Goal: Task Accomplishment & Management: Use online tool/utility

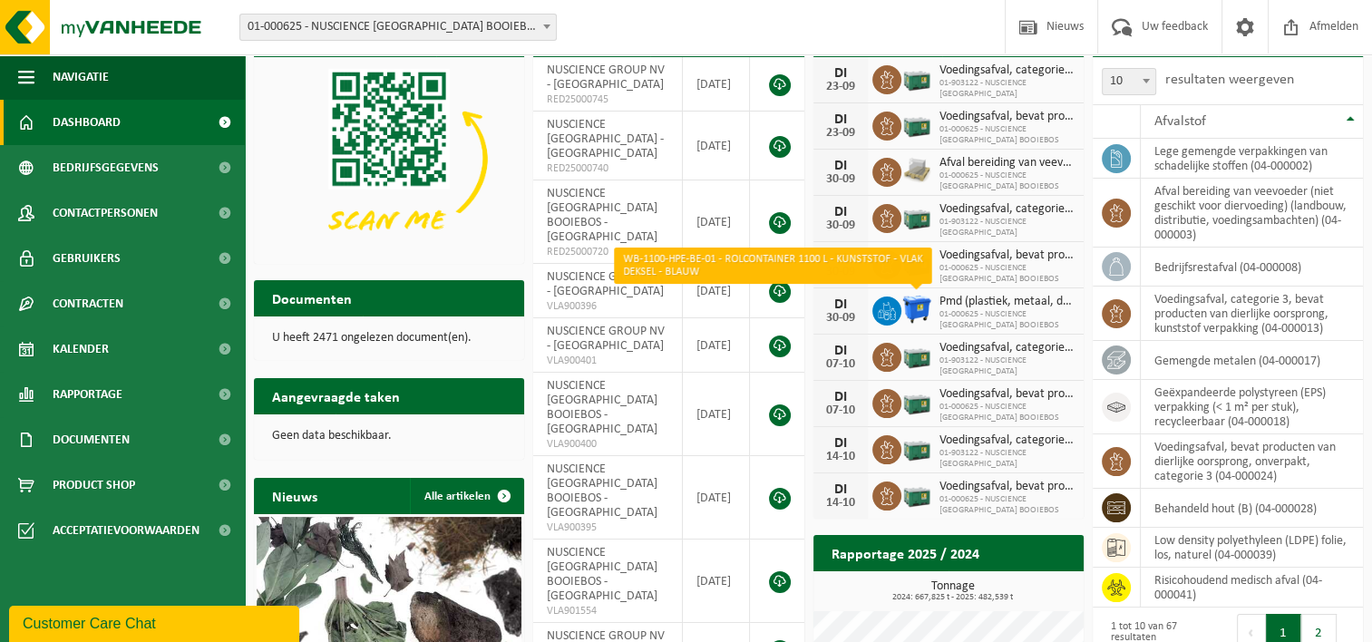
scroll to position [91, 0]
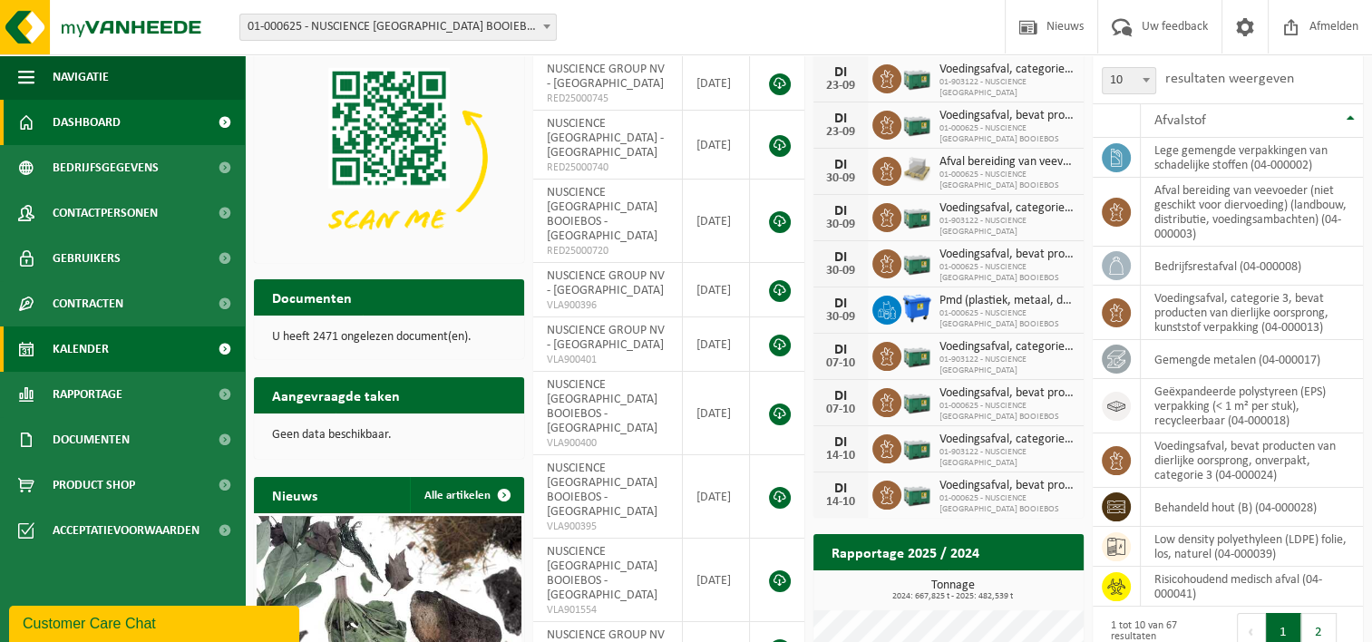
drag, startPoint x: 95, startPoint y: 337, endPoint x: 122, endPoint y: 333, distance: 26.7
click at [96, 337] on span "Kalender" at bounding box center [81, 348] width 56 height 45
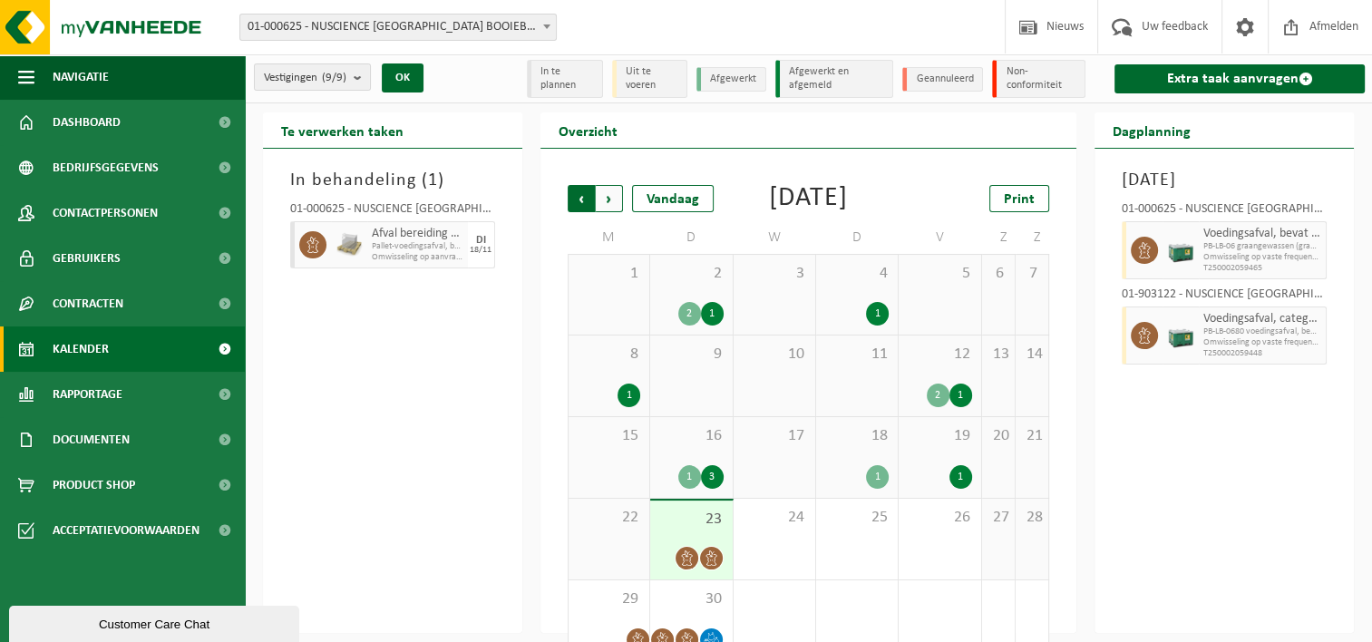
click at [609, 206] on span "Volgende" at bounding box center [609, 198] width 27 height 27
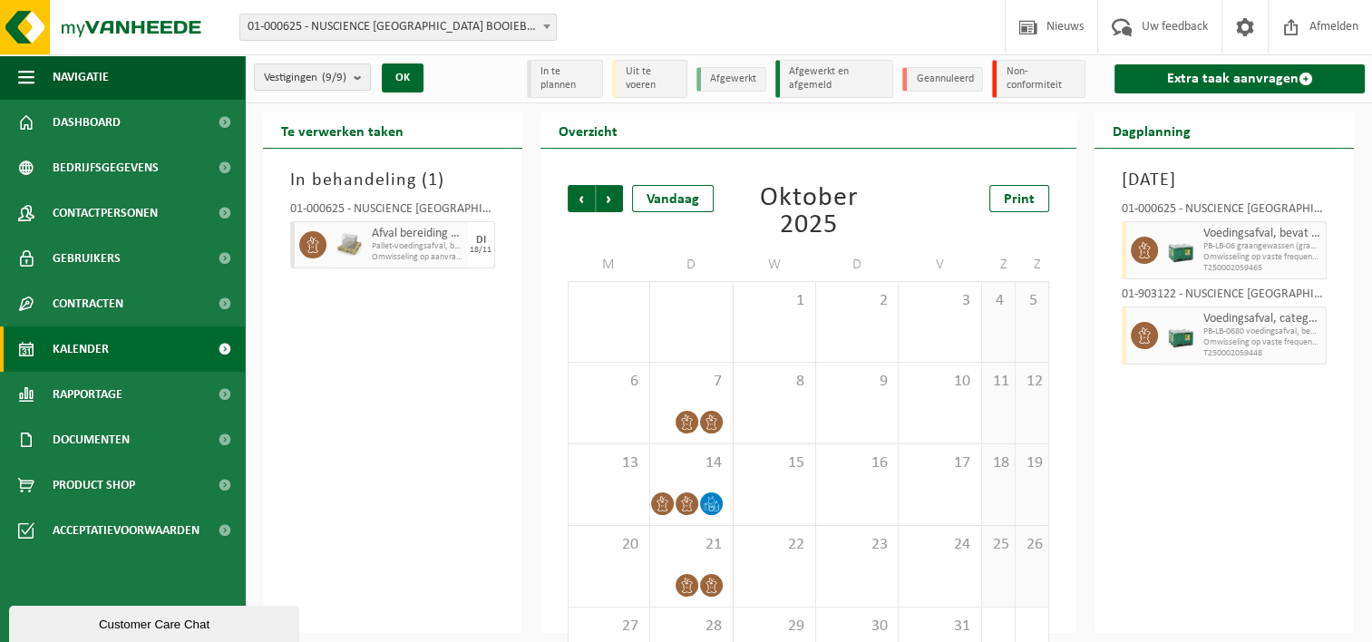
click at [609, 206] on span "Volgende" at bounding box center [609, 198] width 27 height 27
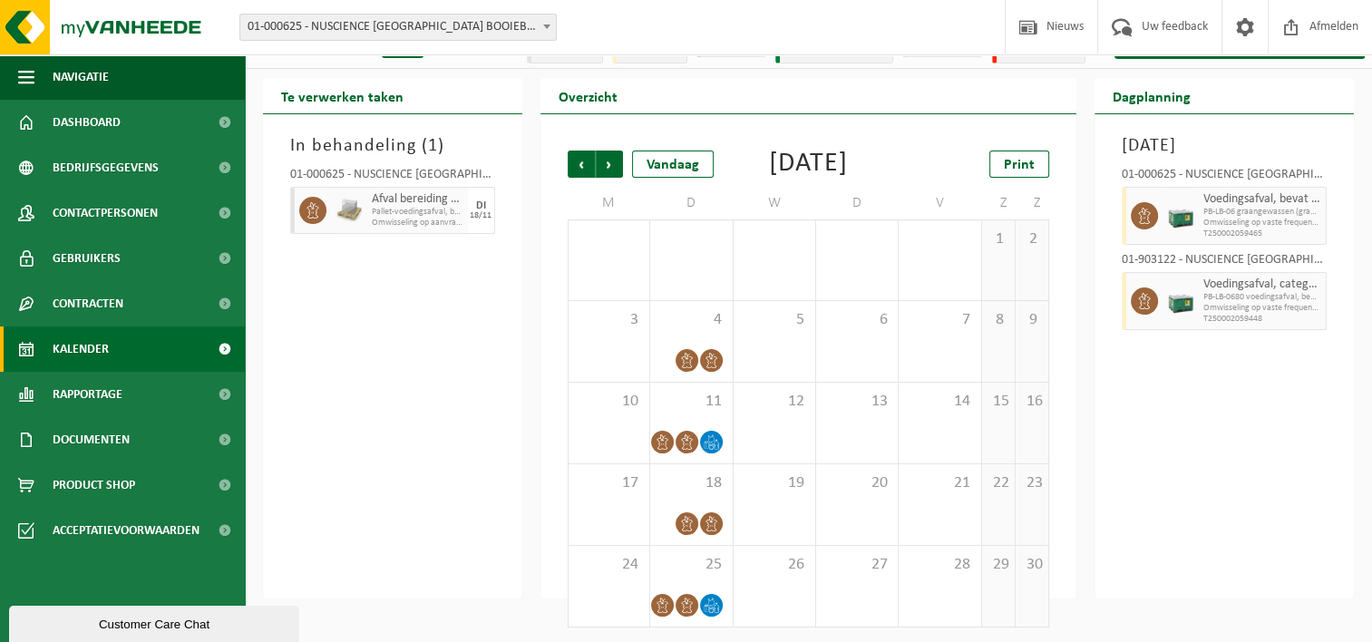
scroll to position [64, 0]
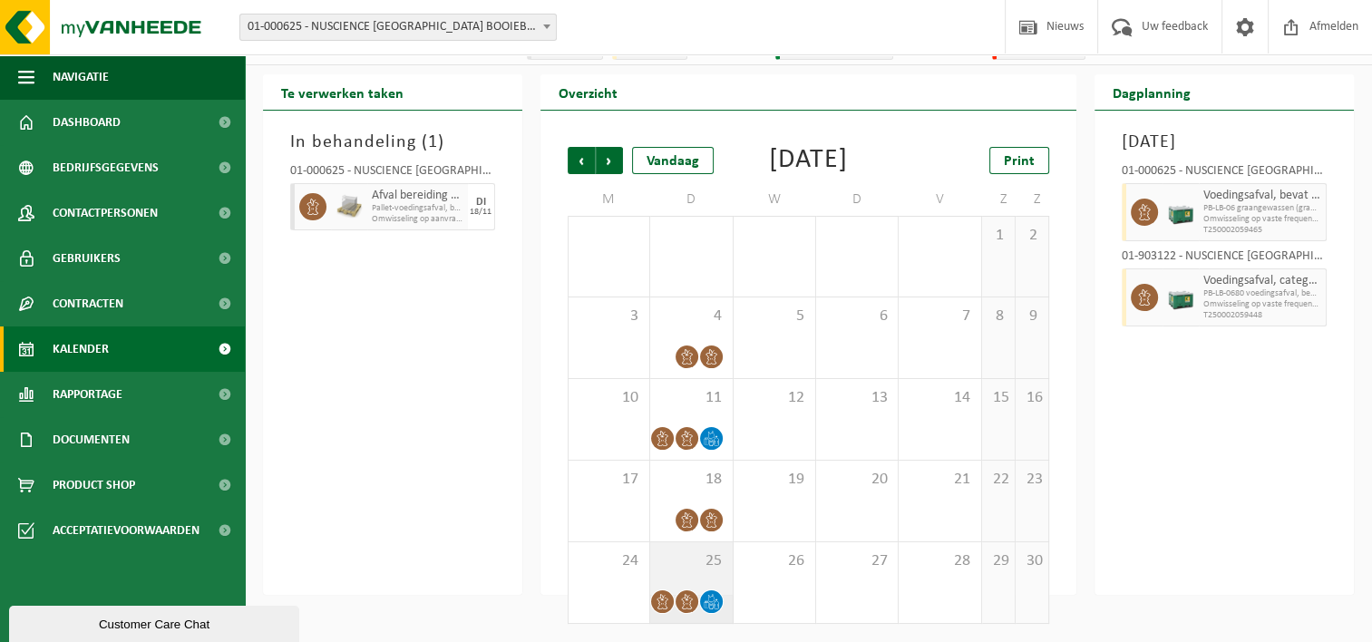
click at [658, 602] on icon at bounding box center [662, 601] width 15 height 15
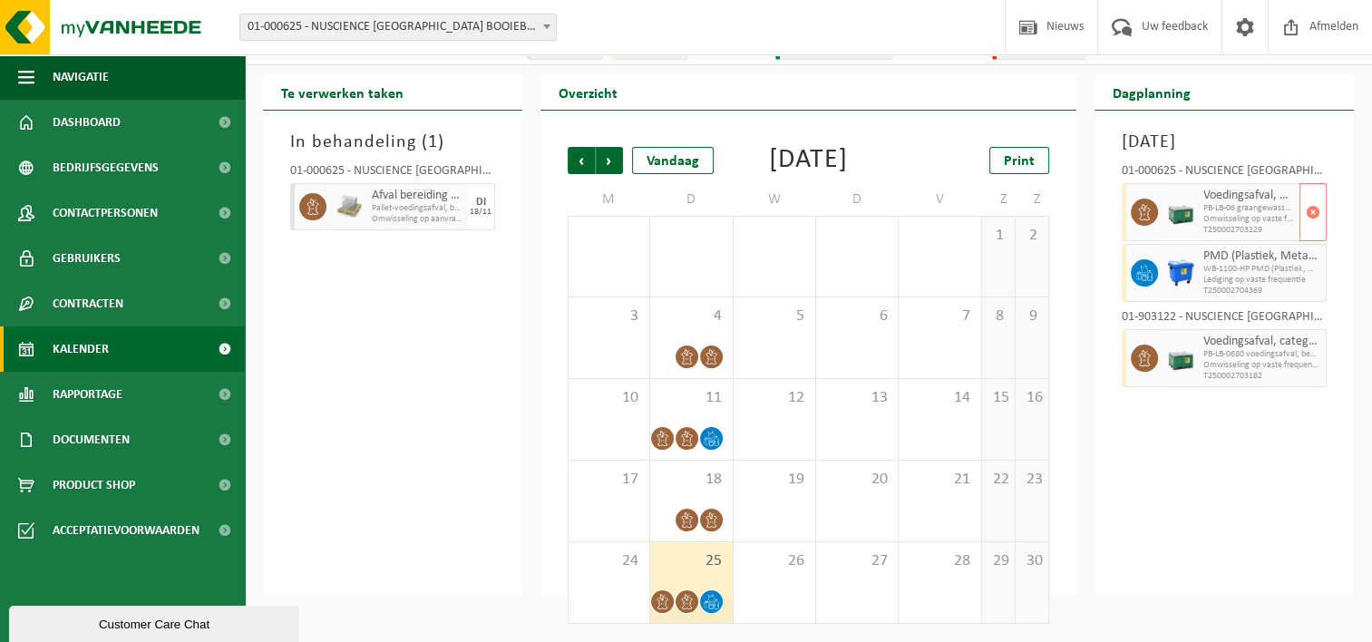
click at [1240, 212] on span "PB-LB-06 graangewassen (graan, rijst, ...), onverpakt" at bounding box center [1249, 208] width 92 height 11
click at [1203, 215] on span "Omwisseling op vaste frequentie (incl. verwerking)" at bounding box center [1249, 219] width 92 height 11
drag, startPoint x: 1203, startPoint y: 215, endPoint x: 1262, endPoint y: 210, distance: 58.2
click at [1262, 210] on span "PB-LB-06 graangewassen (graan, rijst, ...), onverpakt" at bounding box center [1249, 208] width 92 height 11
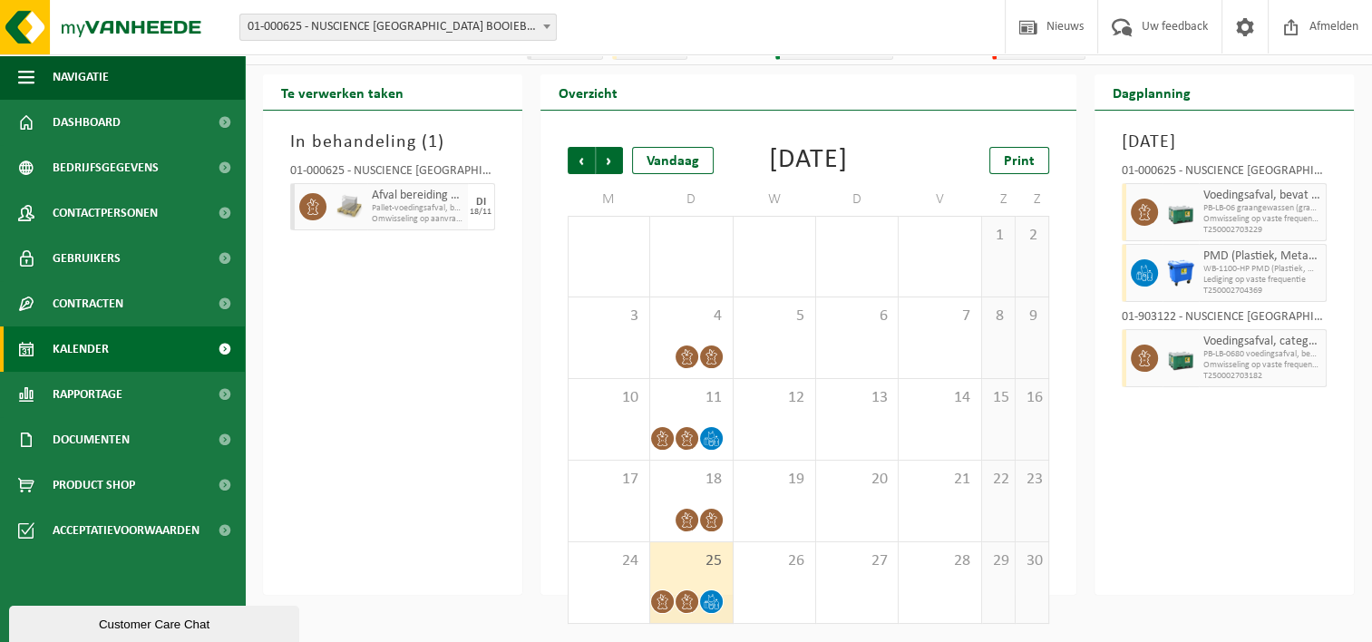
click at [1237, 538] on div "Dinsdag 25 november 2025 01-000625 - NUSCIENCE BELGIUM BOOIEBOS - DRONGEN Voedi…" at bounding box center [1224, 353] width 259 height 484
click at [677, 604] on span at bounding box center [687, 601] width 23 height 23
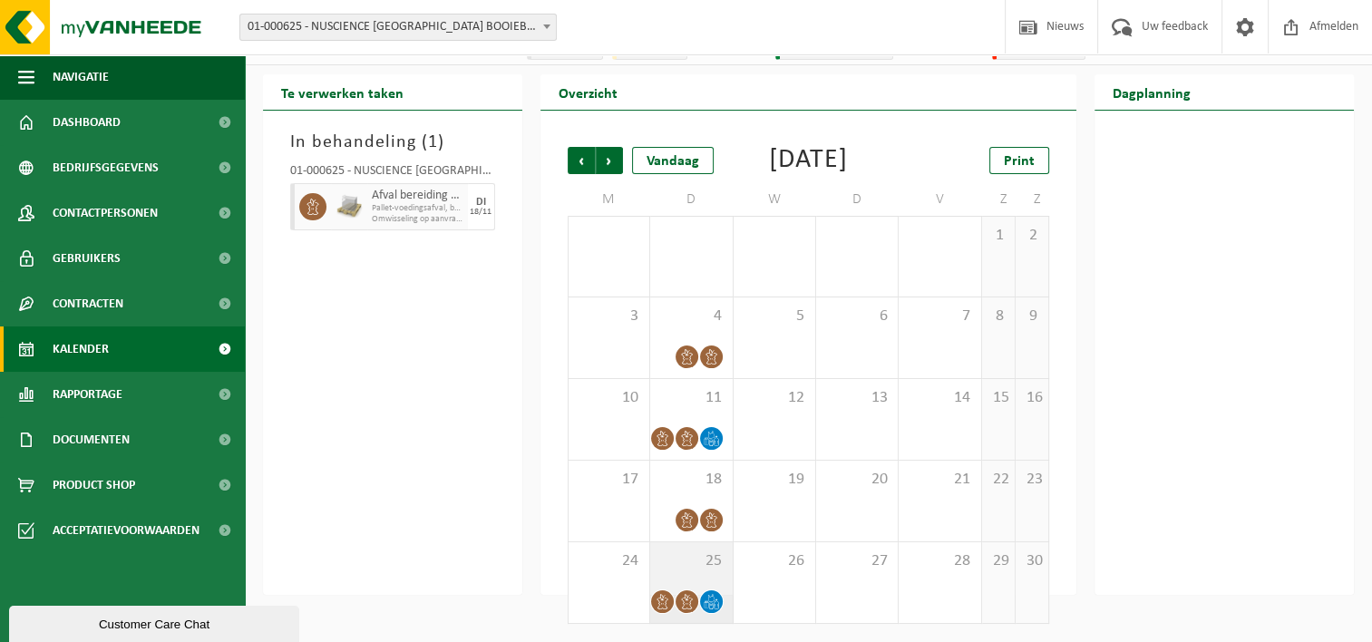
click at [681, 597] on icon at bounding box center [686, 601] width 15 height 15
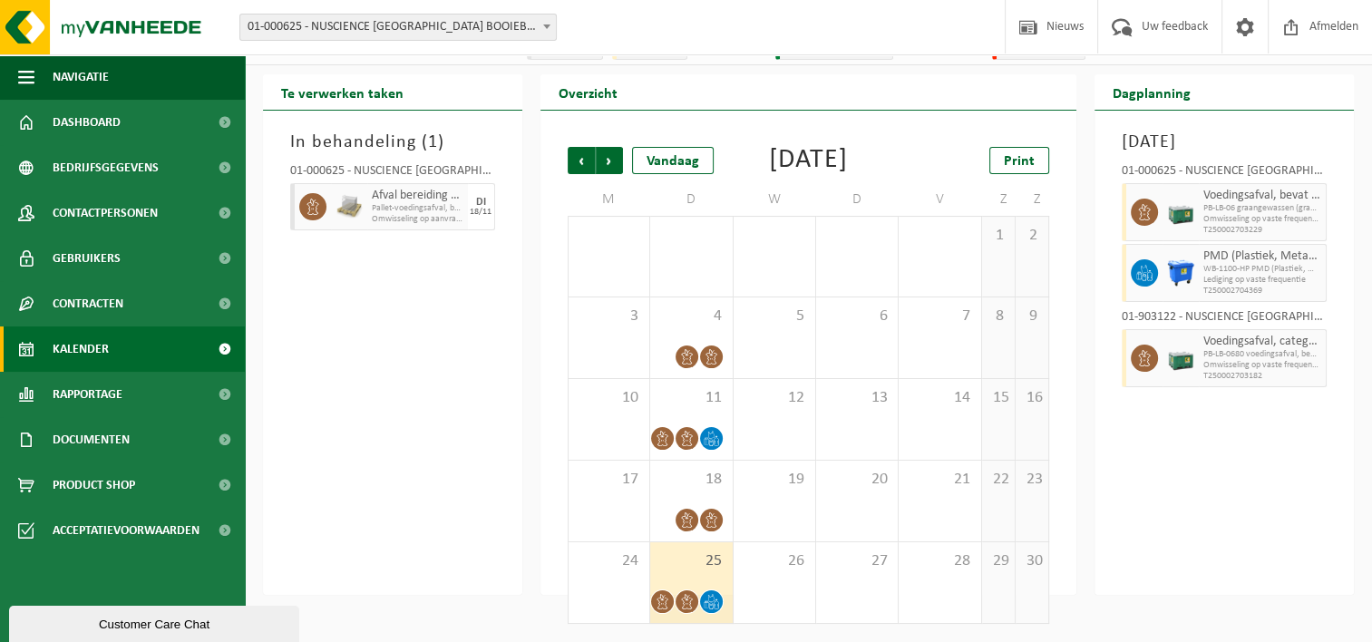
click at [682, 569] on span "25" at bounding box center [690, 561] width 63 height 20
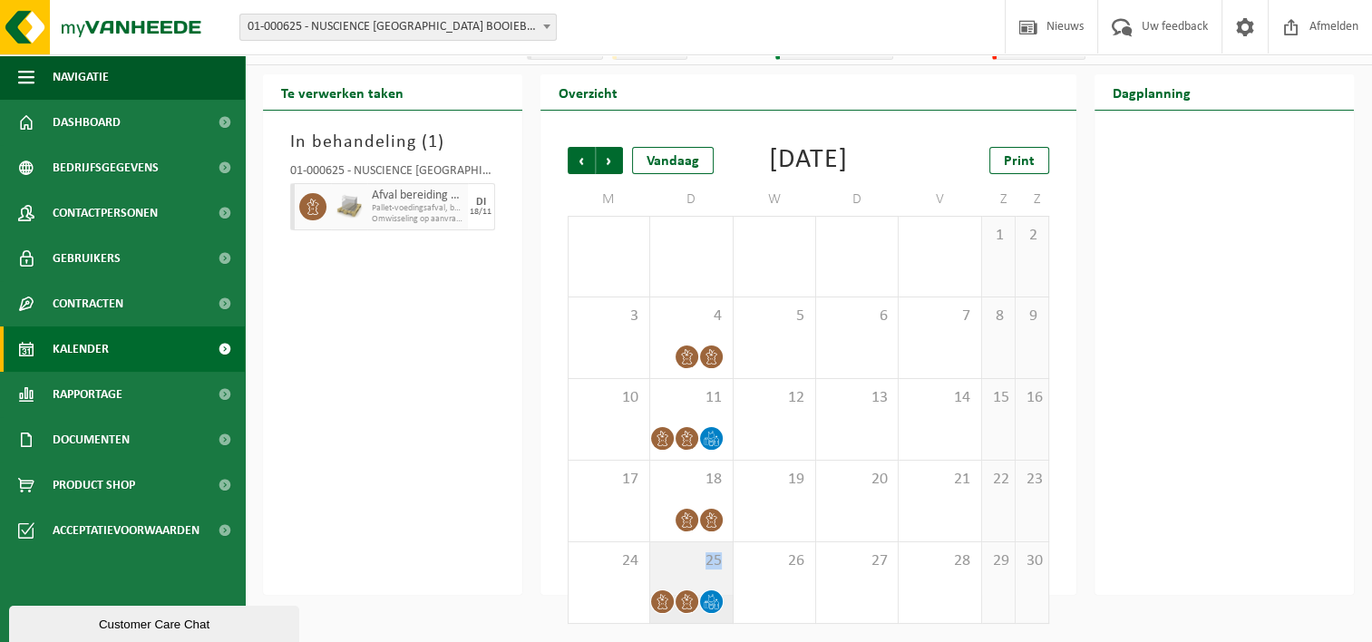
click at [682, 569] on span "25" at bounding box center [690, 561] width 63 height 20
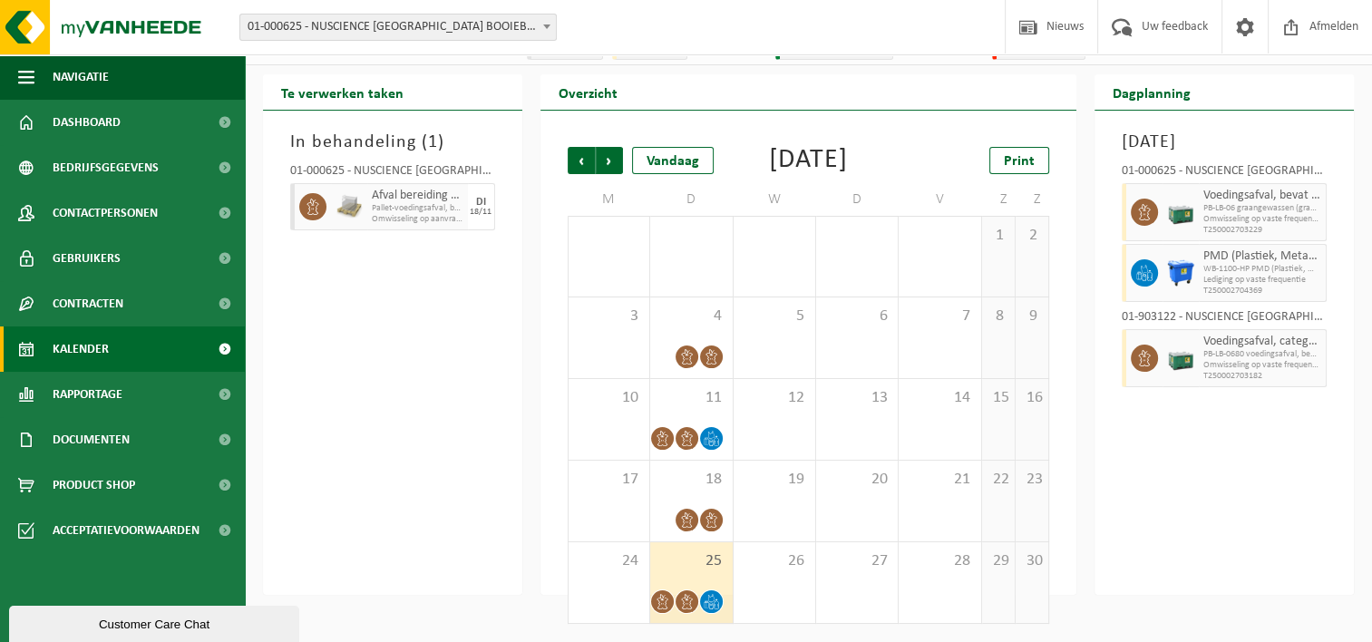
click at [1286, 508] on div "Dinsdag 25 november 2025 01-000625 - NUSCIENCE BELGIUM BOOIEBOS - DRONGEN Voedi…" at bounding box center [1224, 353] width 259 height 484
drag, startPoint x: 745, startPoint y: 568, endPoint x: 690, endPoint y: 569, distance: 55.3
drag, startPoint x: 690, startPoint y: 569, endPoint x: 1218, endPoint y: 563, distance: 527.9
click at [1218, 563] on div "Dinsdag 25 november 2025 01-000625 - NUSCIENCE BELGIUM BOOIEBOS - DRONGEN Voedi…" at bounding box center [1224, 353] width 259 height 484
click at [220, 351] on span at bounding box center [224, 348] width 41 height 45
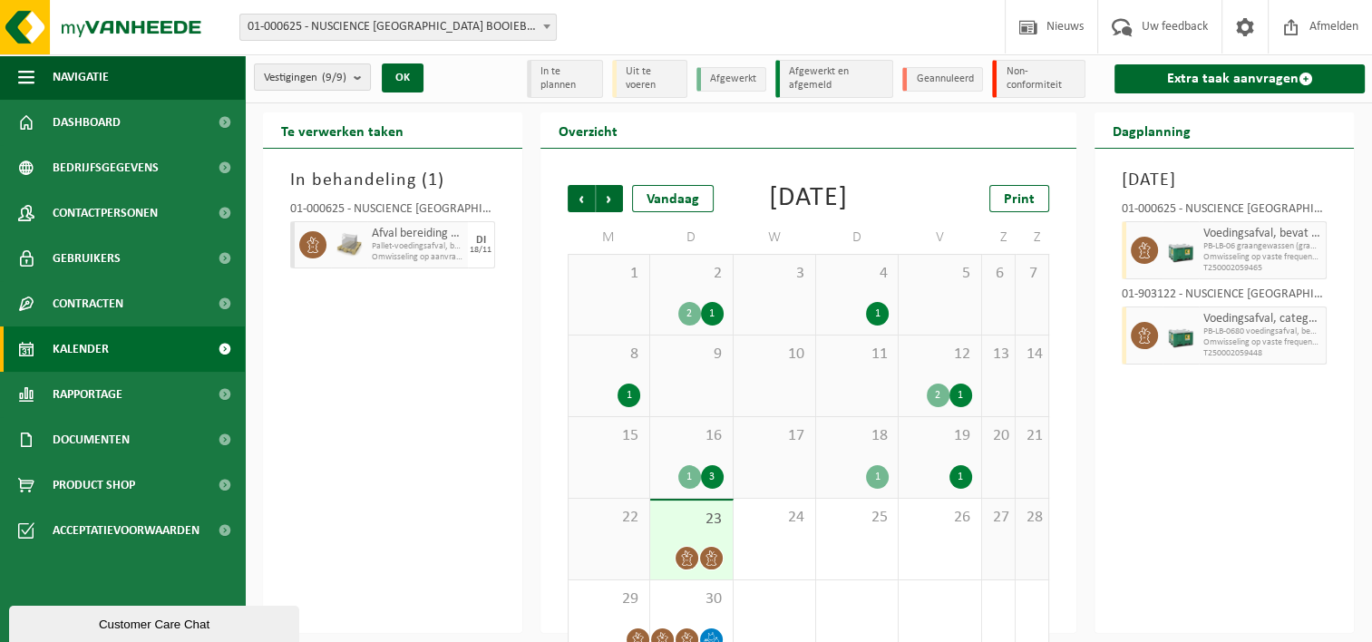
scroll to position [64, 0]
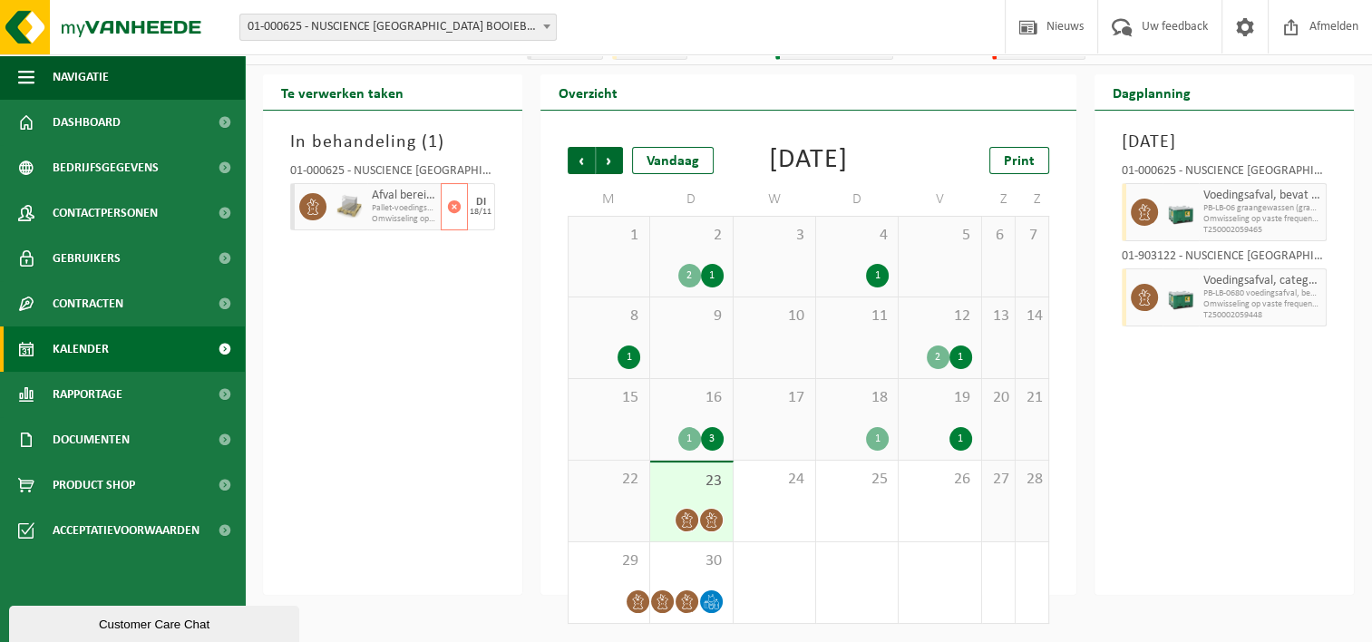
click at [377, 203] on span "Pallet-voedingsafval, bevat producten van dierlijke oorspr" at bounding box center [404, 208] width 64 height 11
click at [362, 129] on h3 "In behandeling ( 1 )" at bounding box center [392, 142] width 205 height 27
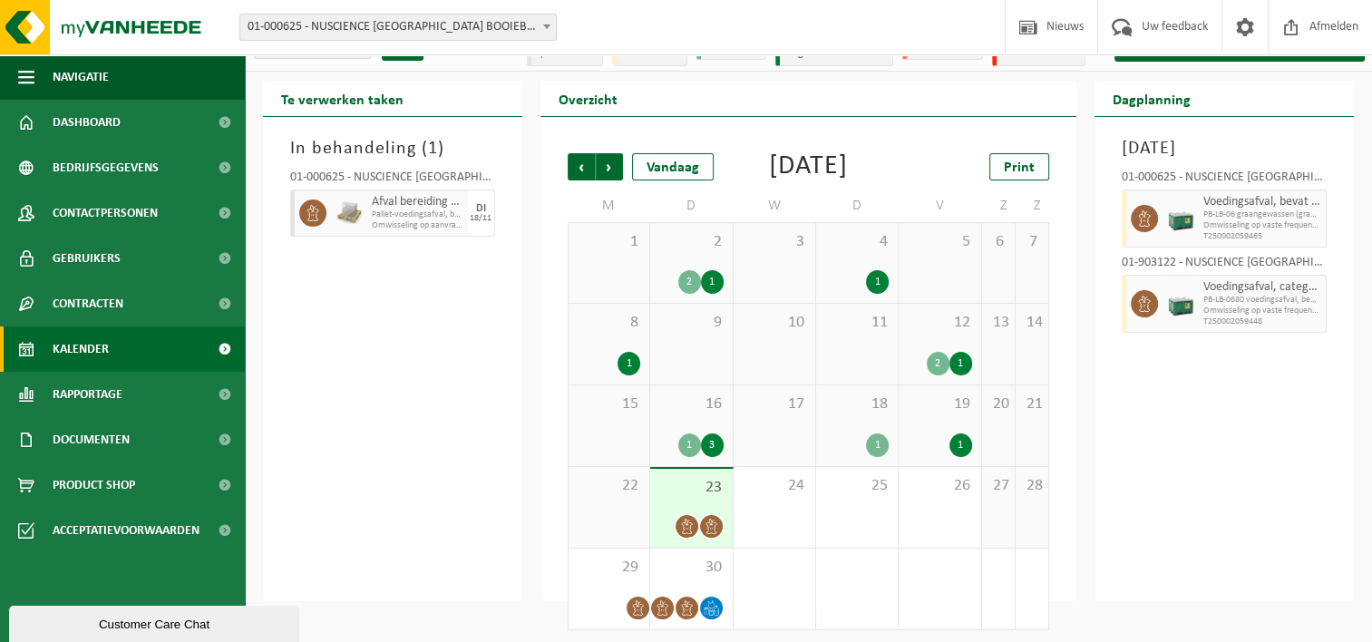
scroll to position [0, 0]
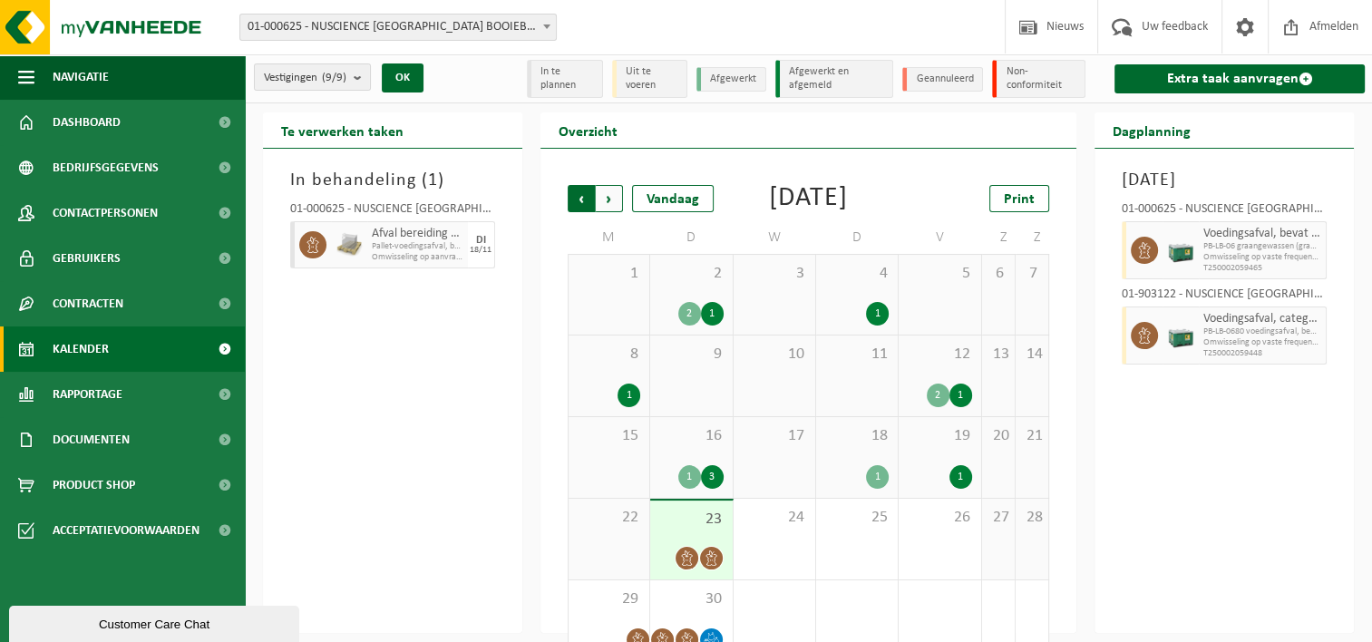
click at [609, 196] on span "Volgende" at bounding box center [609, 198] width 27 height 27
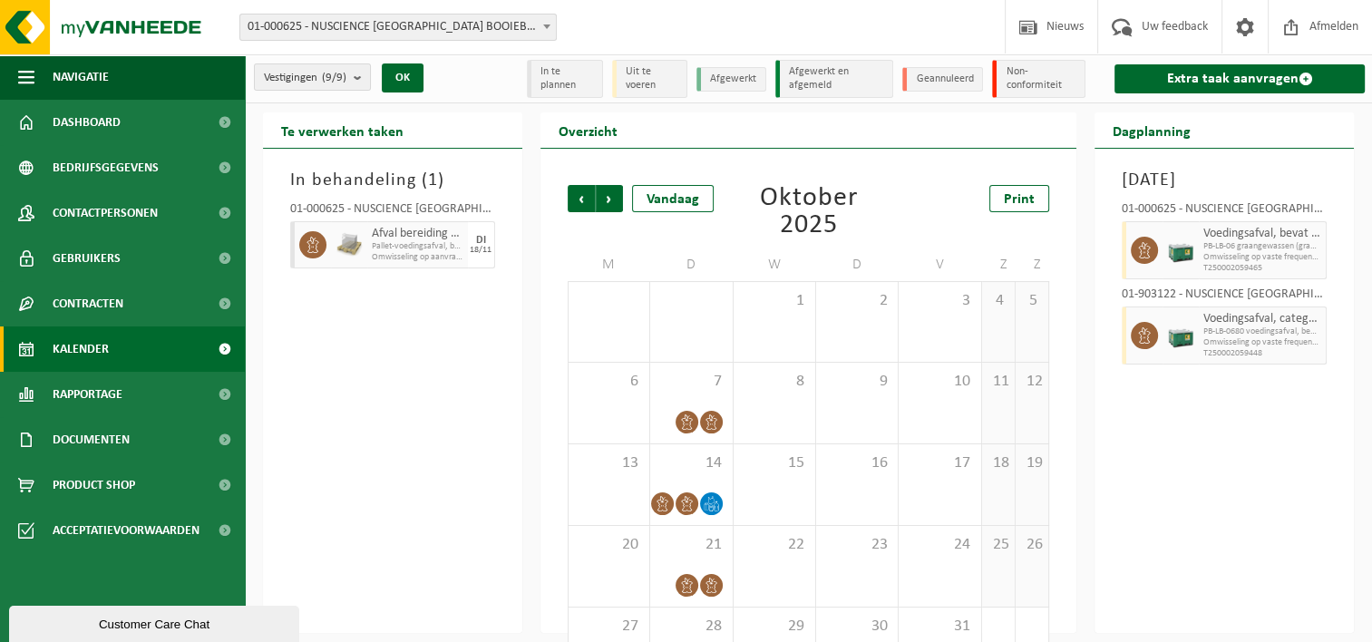
click at [609, 197] on span "Volgende" at bounding box center [609, 198] width 27 height 27
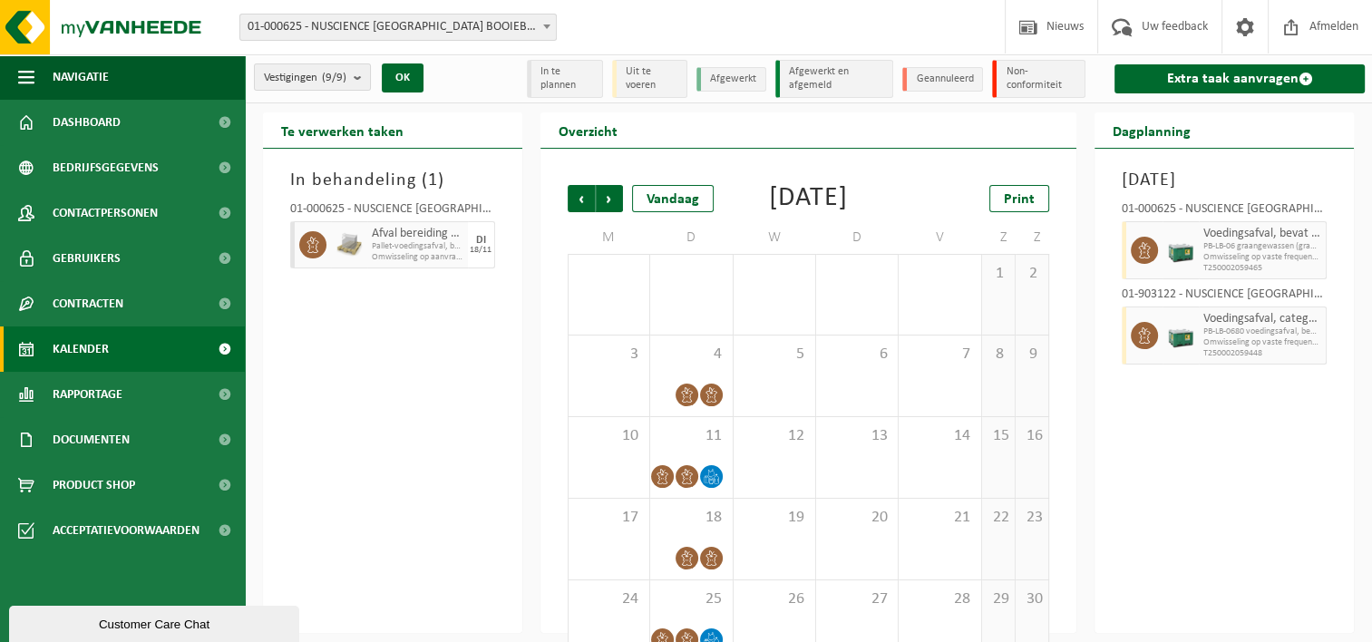
scroll to position [64, 0]
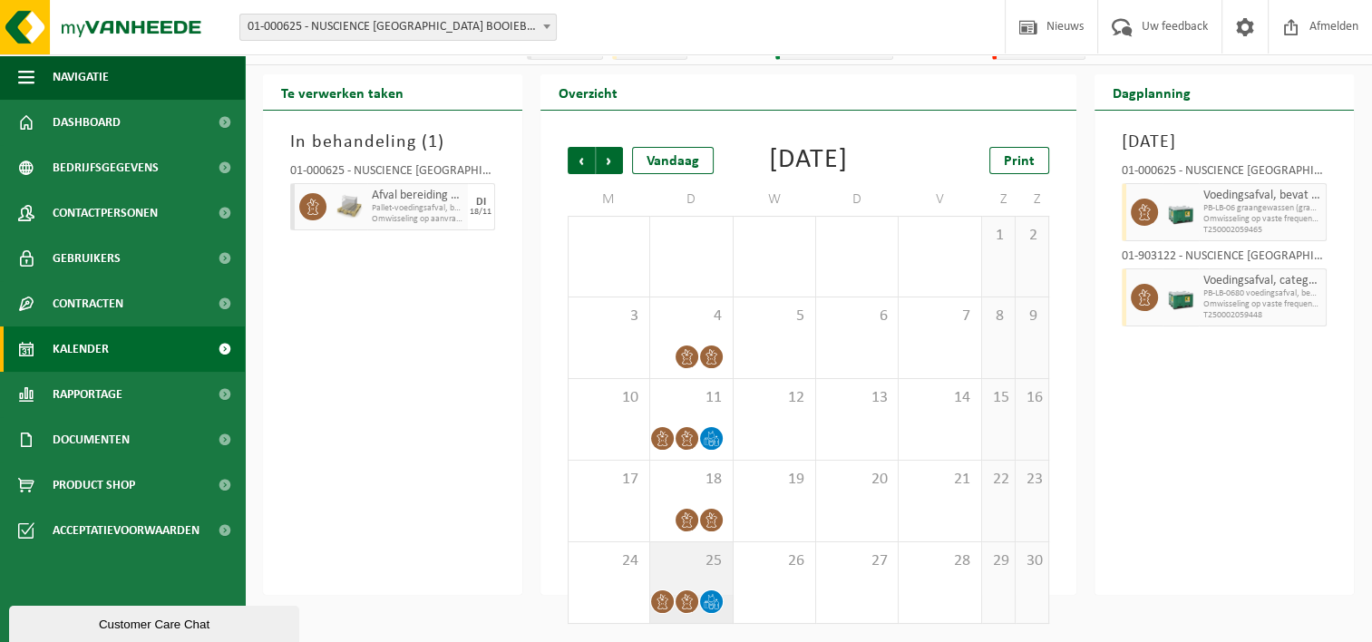
click at [668, 593] on span at bounding box center [662, 601] width 23 height 23
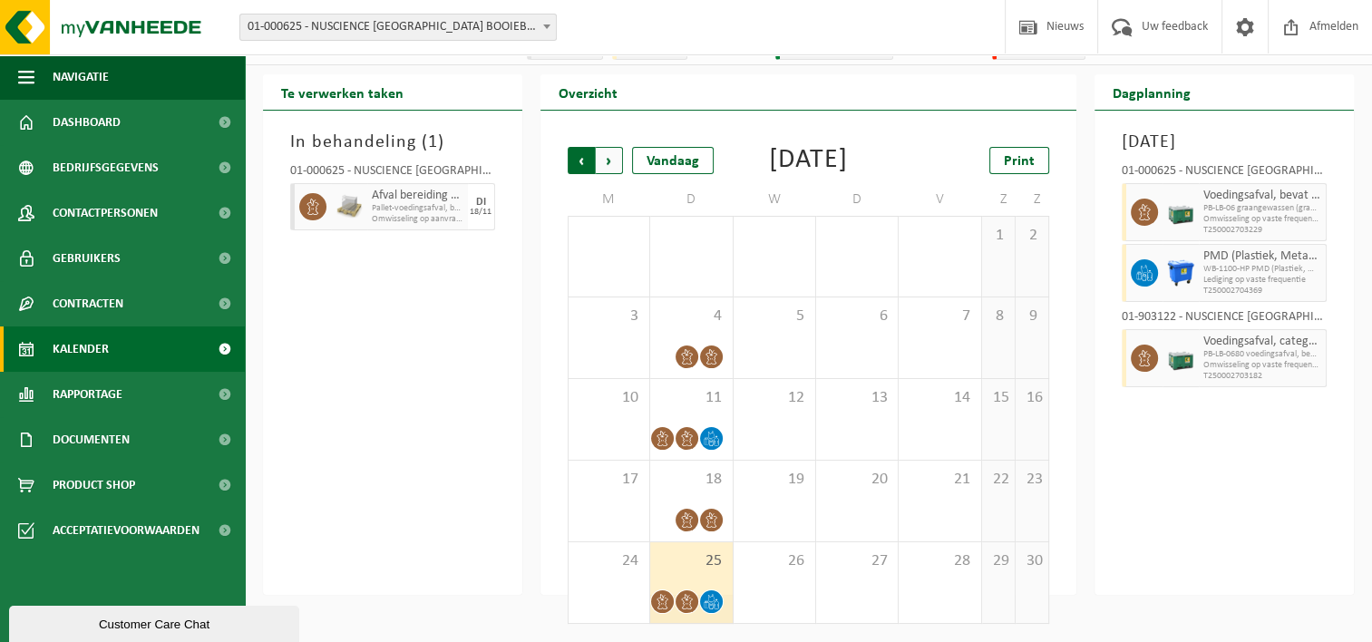
click at [603, 147] on span "Volgende" at bounding box center [609, 160] width 27 height 27
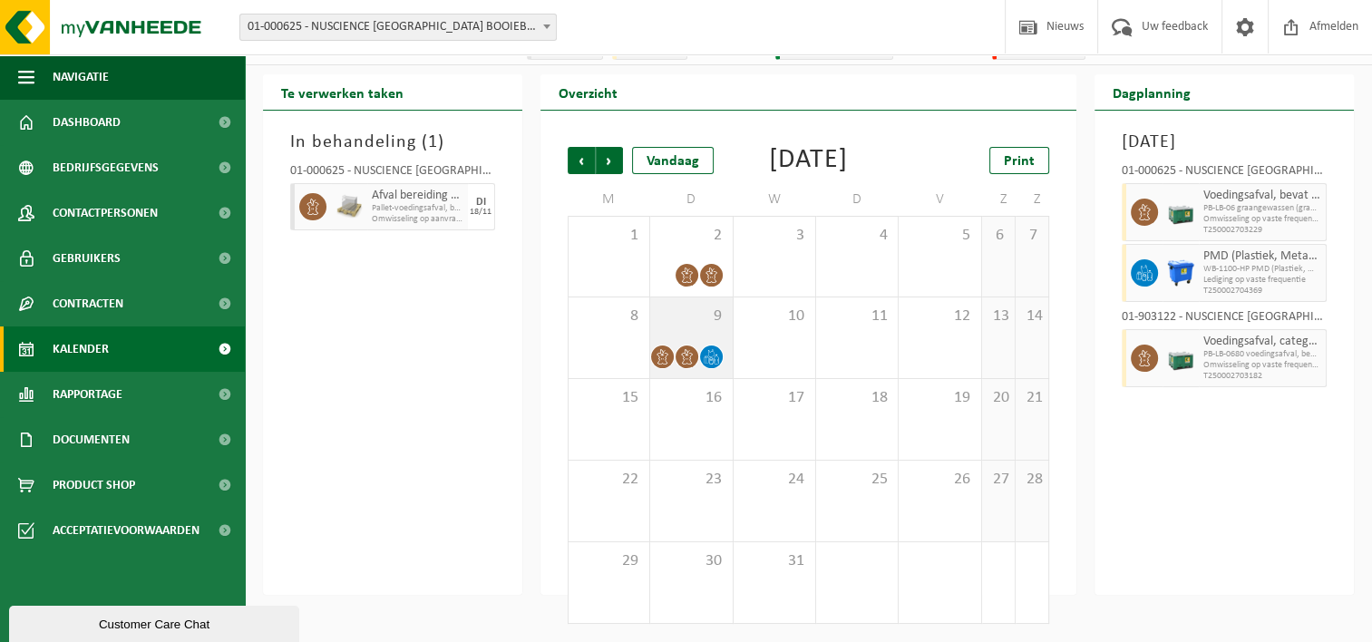
click at [677, 326] on span "9" at bounding box center [690, 317] width 63 height 20
drag, startPoint x: 1266, startPoint y: 350, endPoint x: 1247, endPoint y: 473, distance: 124.8
click at [1247, 473] on div "Dinsdag 9 december 2025 01-000625 - NUSCIENCE BELGIUM BOOIEBOS - DRONGEN Voedin…" at bounding box center [1224, 353] width 259 height 484
drag, startPoint x: 1247, startPoint y: 473, endPoint x: 1201, endPoint y: 516, distance: 62.9
click at [1201, 516] on div "Dinsdag 9 december 2025 01-000625 - NUSCIENCE BELGIUM BOOIEBOS - DRONGEN Voedin…" at bounding box center [1224, 353] width 259 height 484
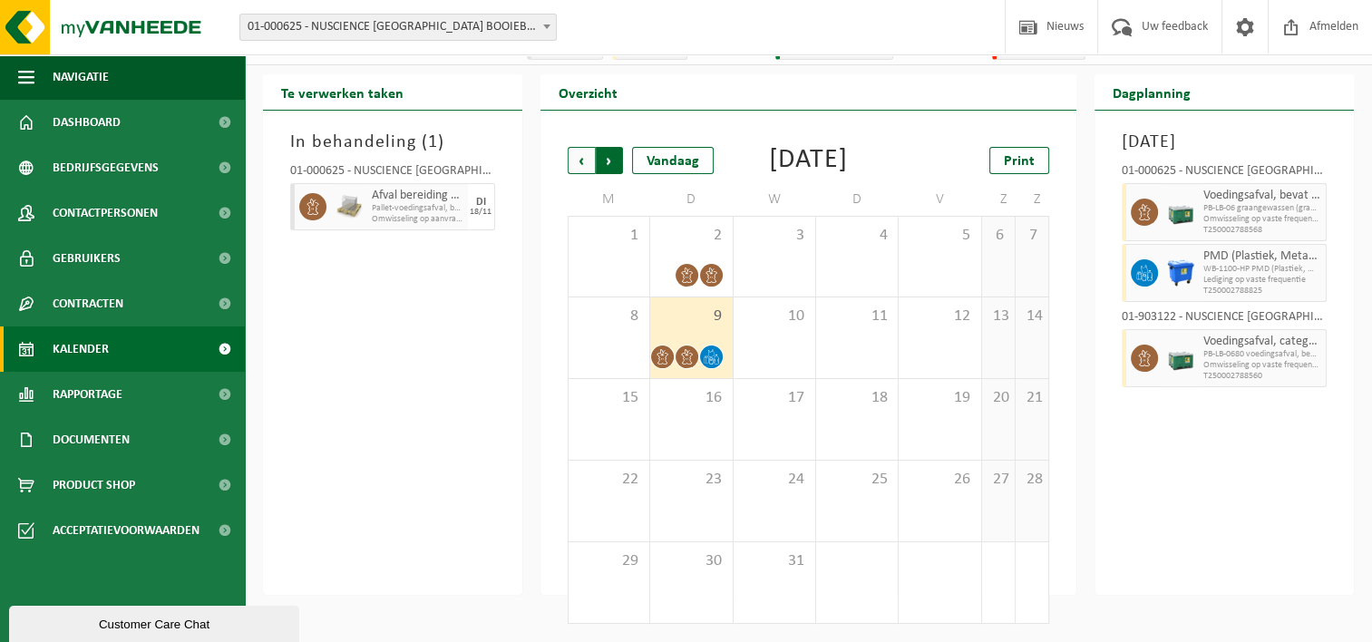
click at [580, 147] on span "Vorige" at bounding box center [581, 160] width 27 height 27
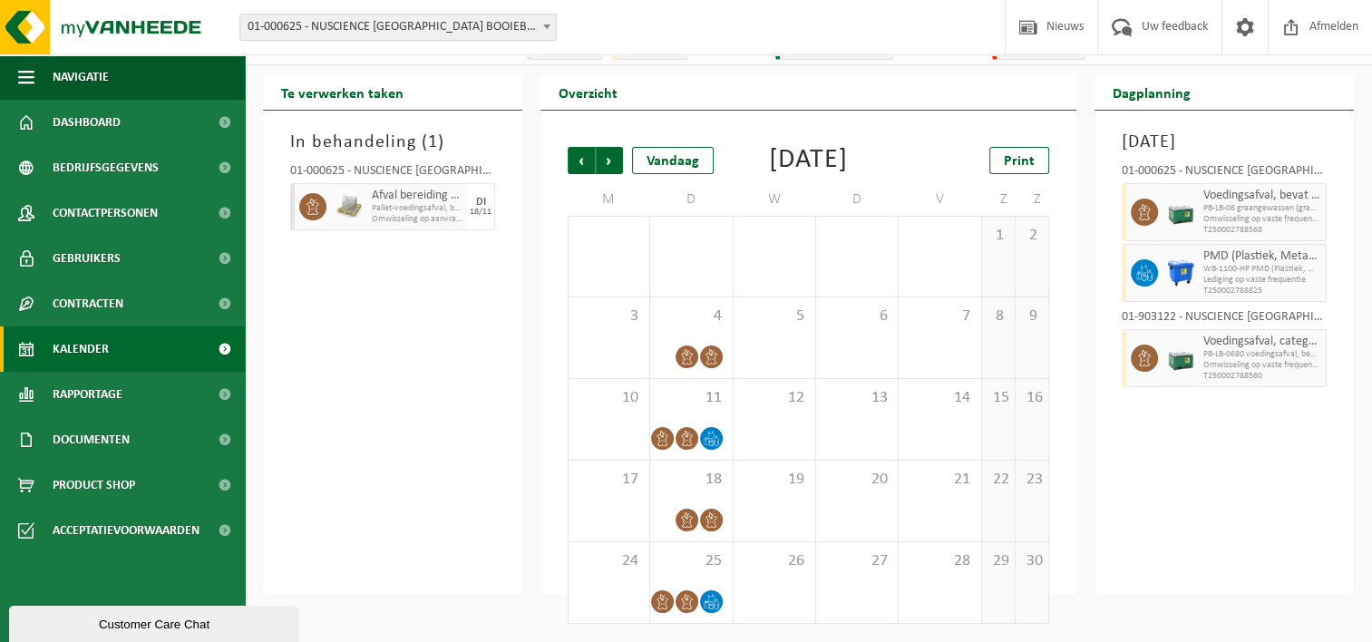
click at [86, 347] on span "Kalender" at bounding box center [81, 348] width 56 height 45
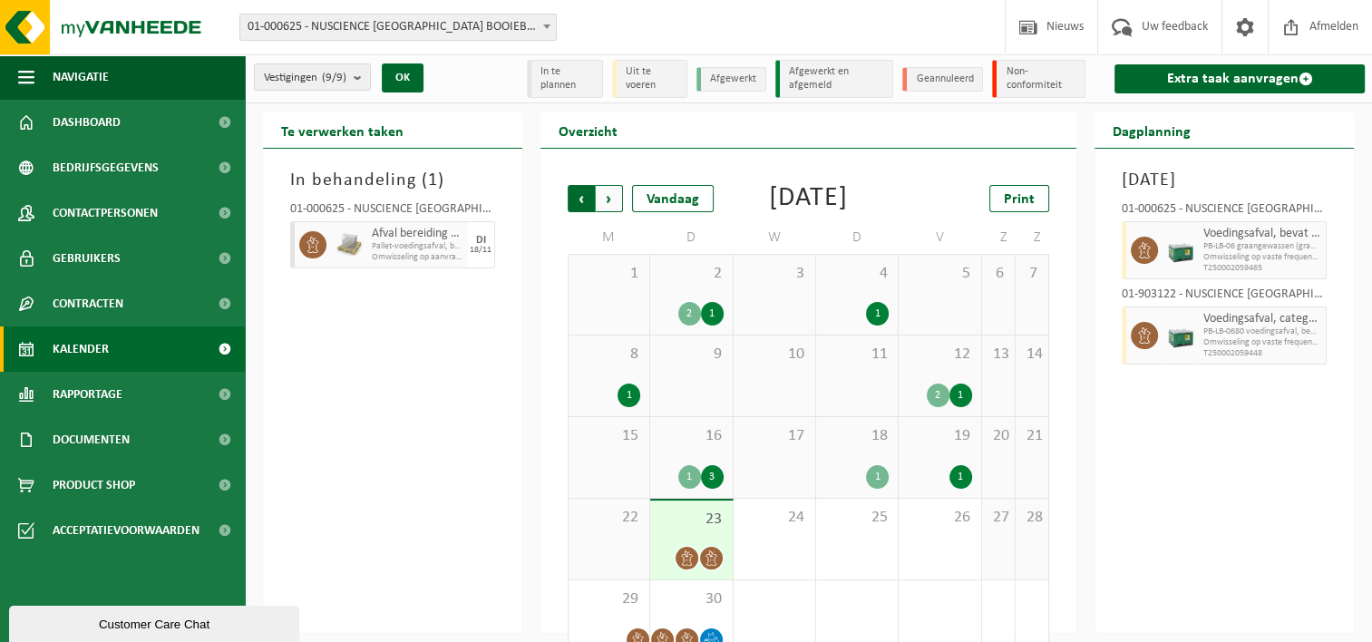
click at [609, 202] on span "Volgende" at bounding box center [609, 198] width 27 height 27
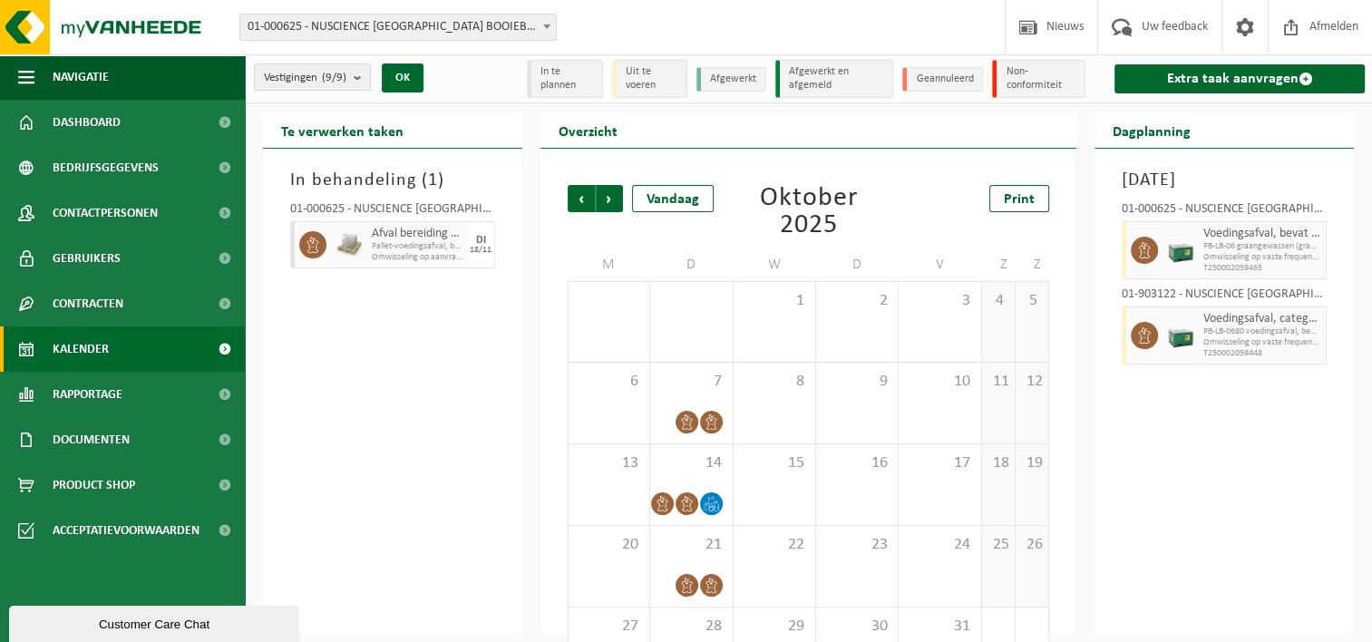
click at [609, 202] on span "Volgende" at bounding box center [609, 198] width 27 height 27
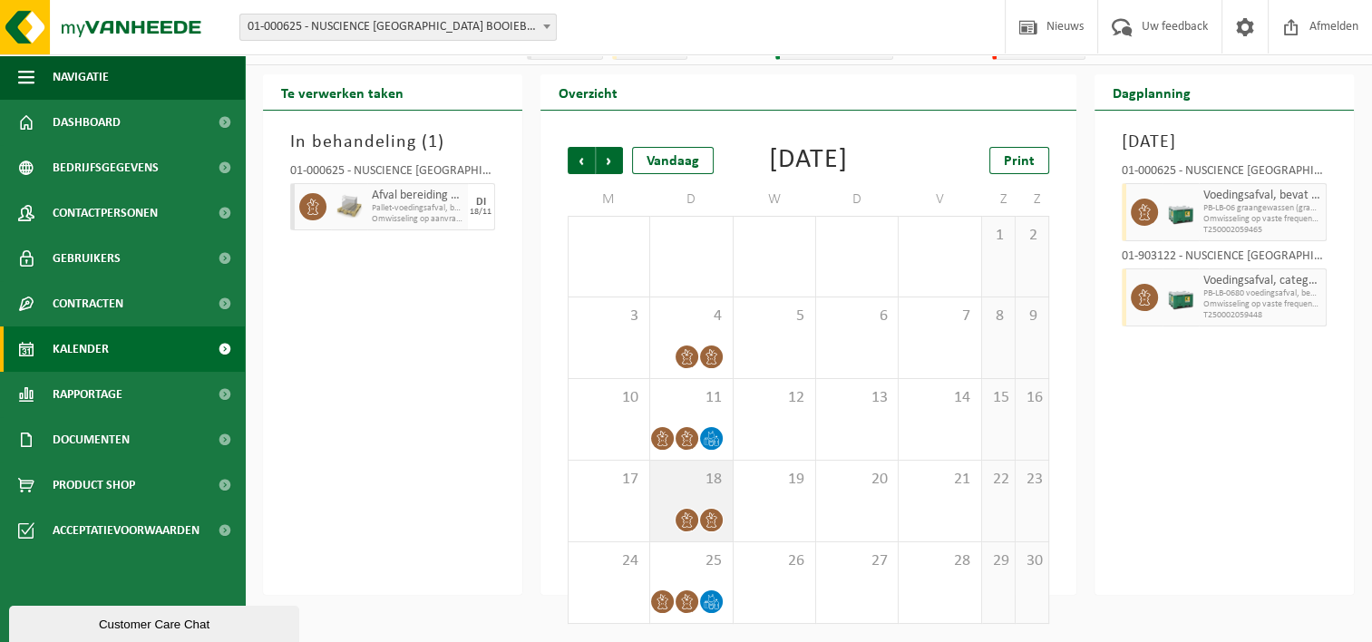
scroll to position [64, 0]
click at [615, 147] on span "Volgende" at bounding box center [609, 160] width 27 height 27
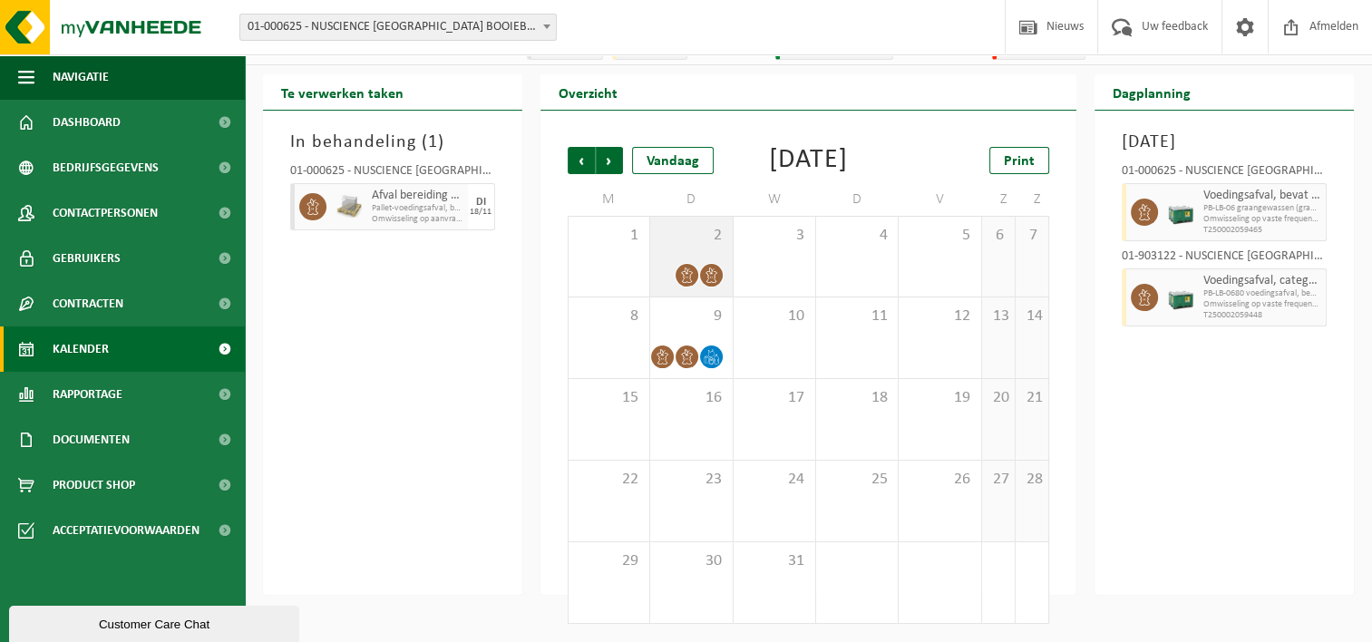
click at [707, 283] on span at bounding box center [711, 275] width 23 height 23
click at [690, 333] on div "9" at bounding box center [691, 337] width 82 height 81
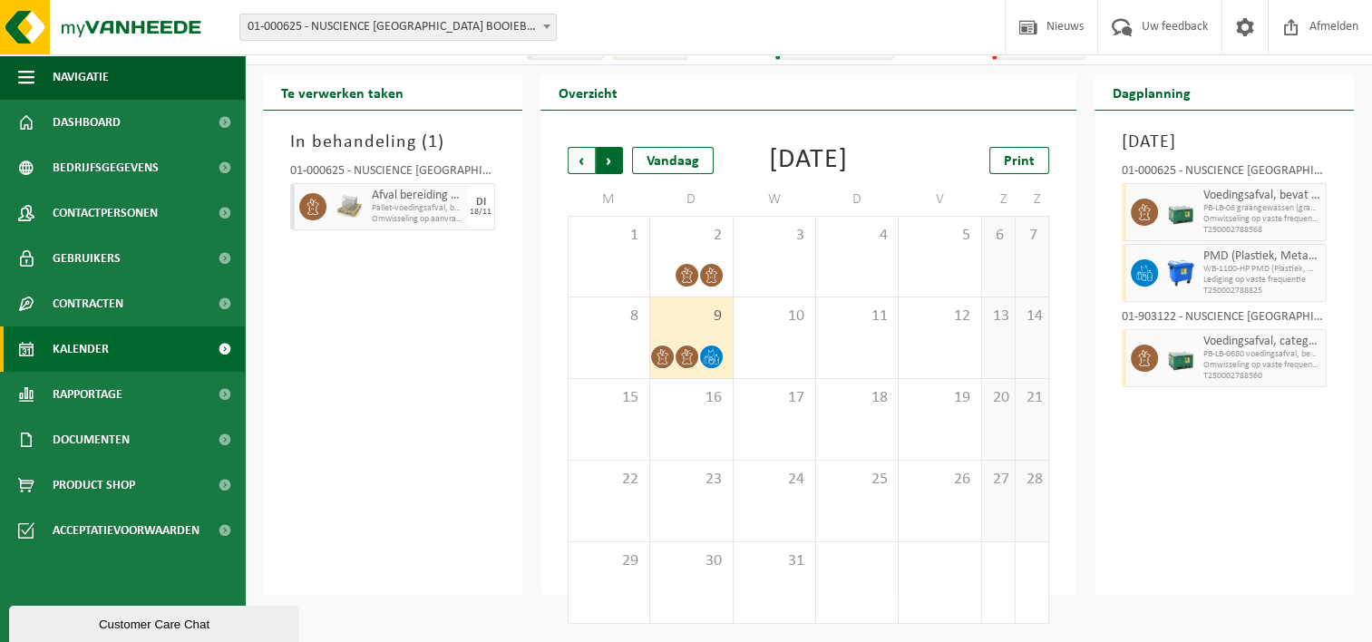
click at [571, 147] on span "Vorige" at bounding box center [581, 160] width 27 height 27
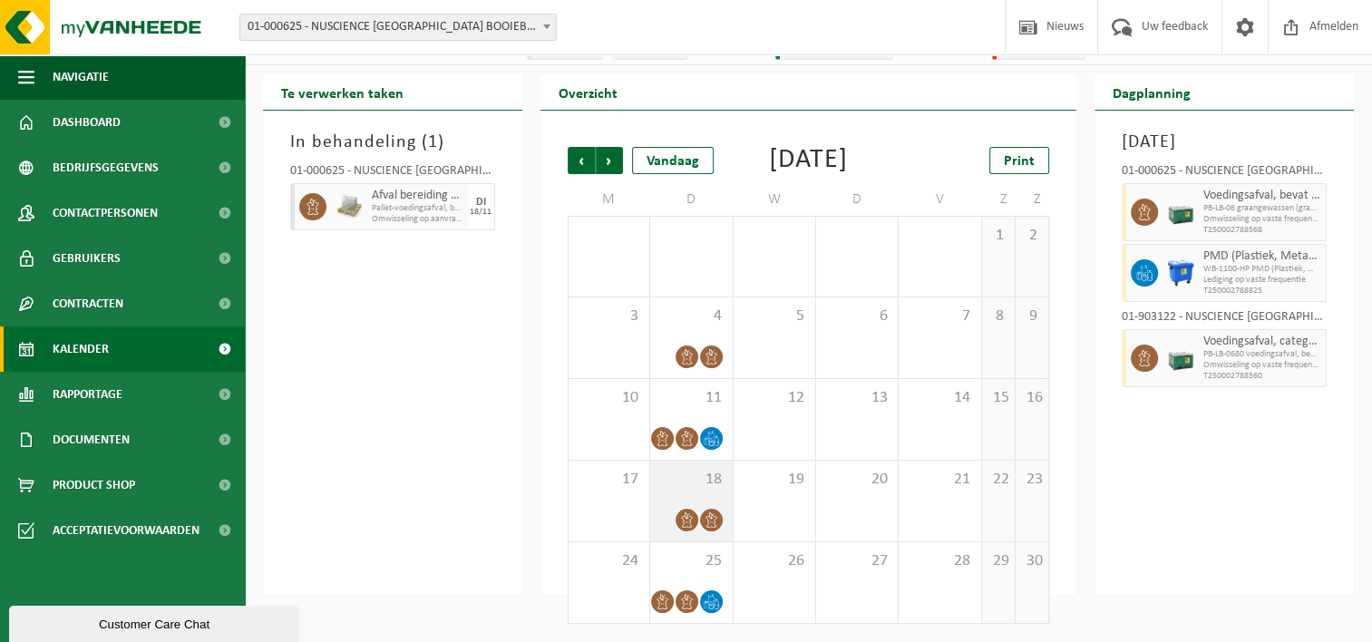
click at [700, 497] on div "18" at bounding box center [691, 501] width 82 height 81
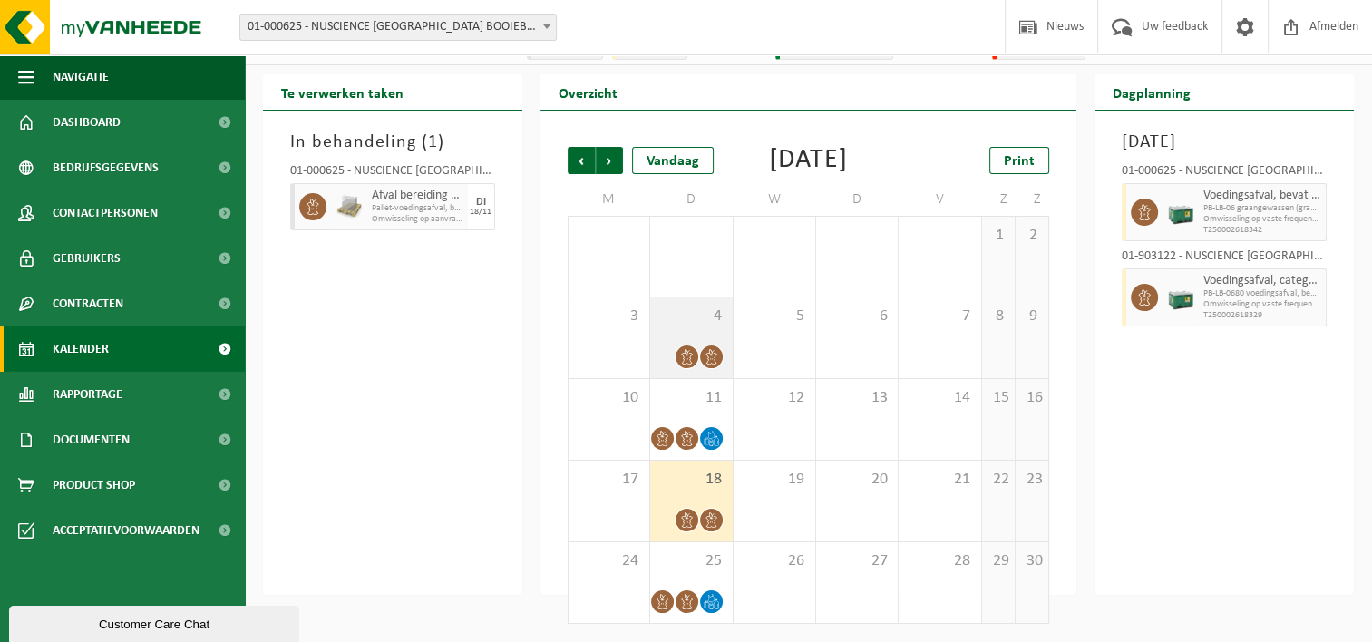
click at [687, 321] on span "4" at bounding box center [690, 317] width 63 height 20
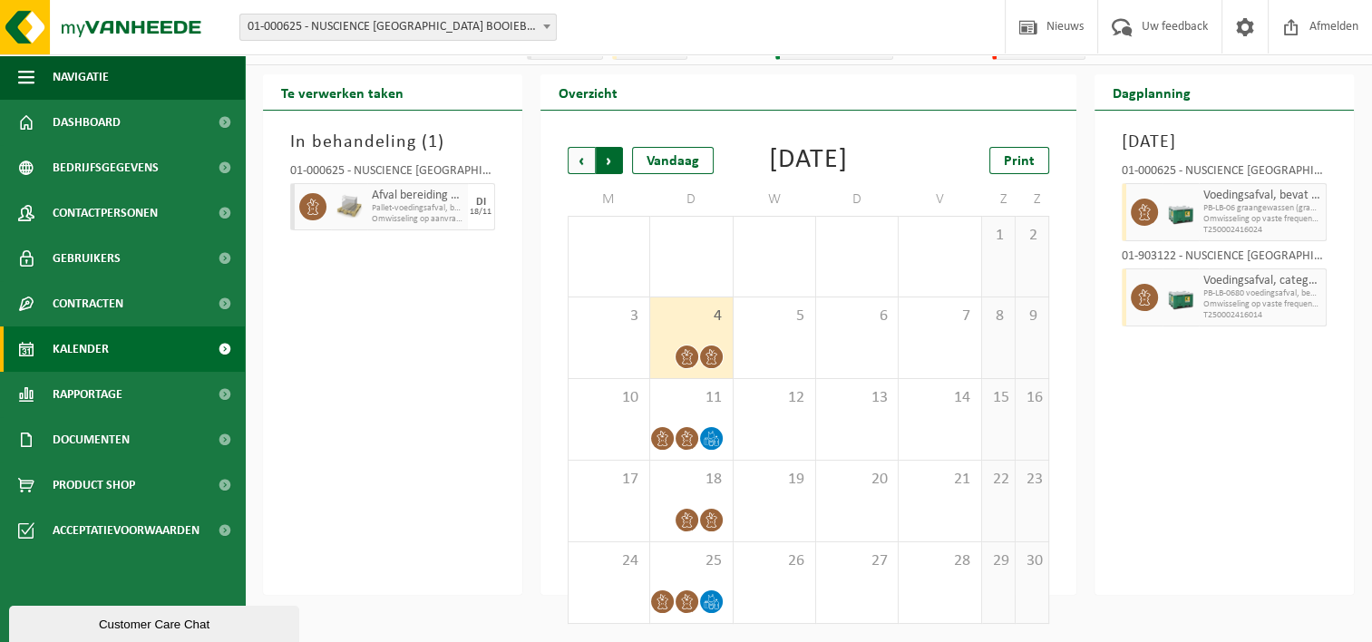
click at [589, 147] on span "Vorige" at bounding box center [581, 160] width 27 height 27
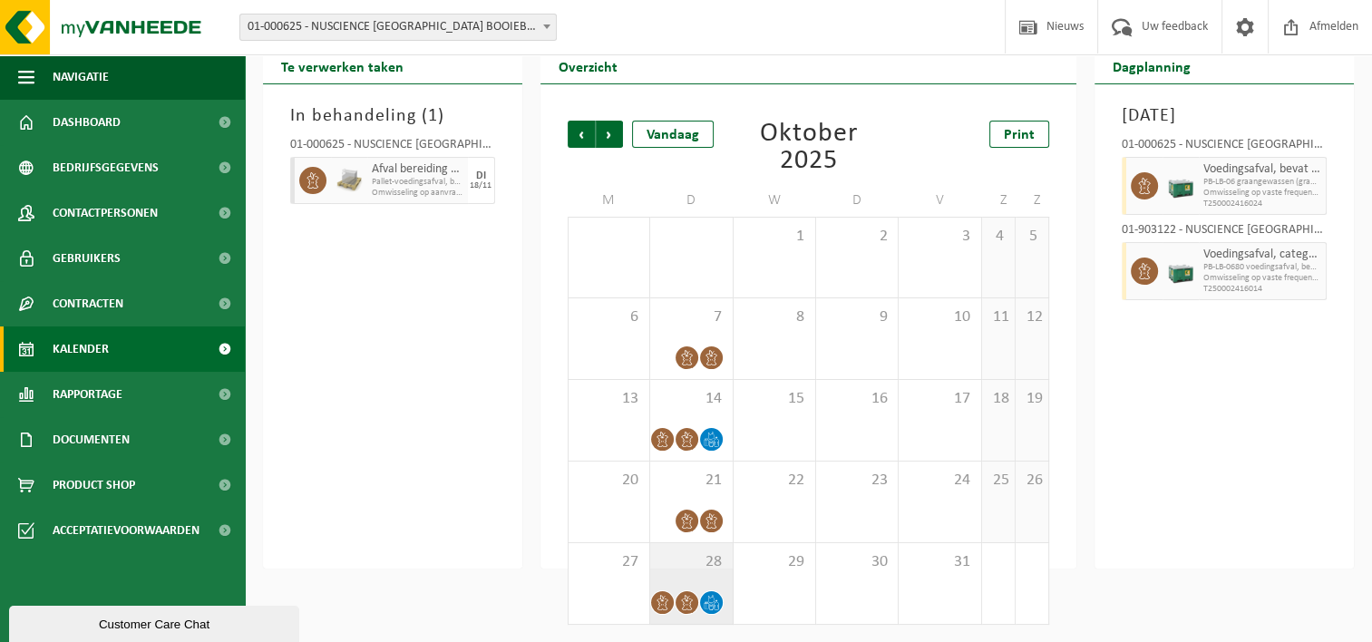
click at [700, 573] on div "28" at bounding box center [691, 583] width 82 height 81
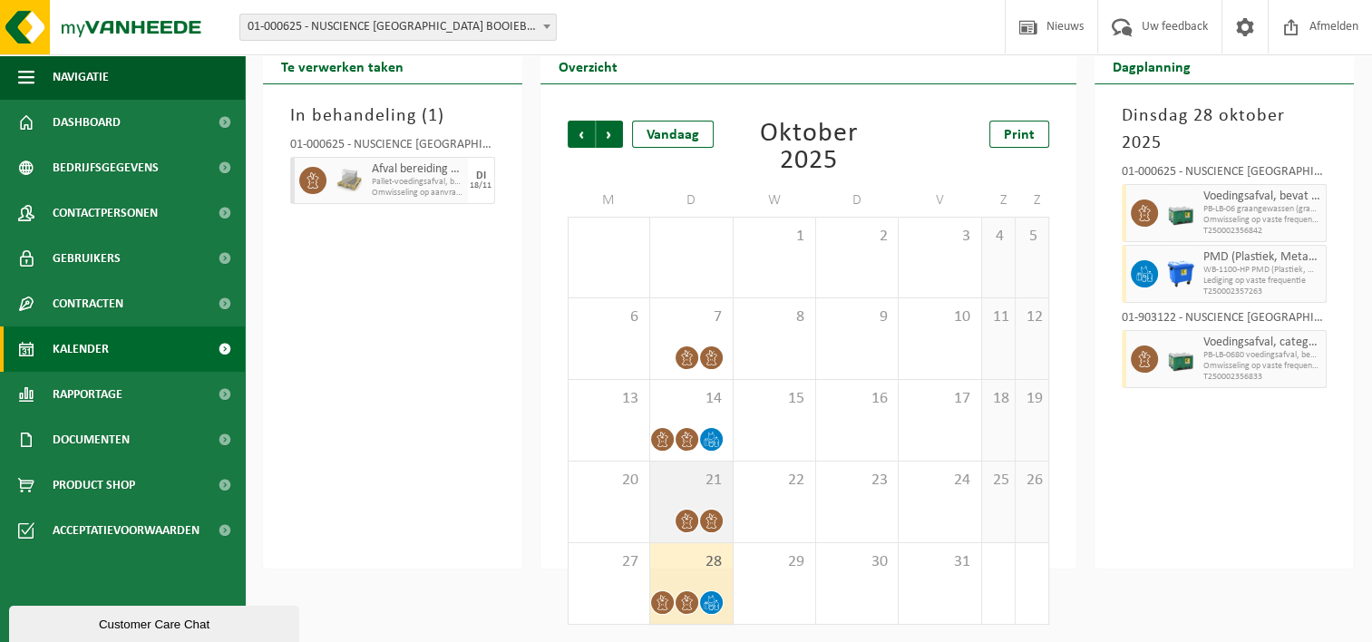
click at [684, 478] on span "21" at bounding box center [690, 481] width 63 height 20
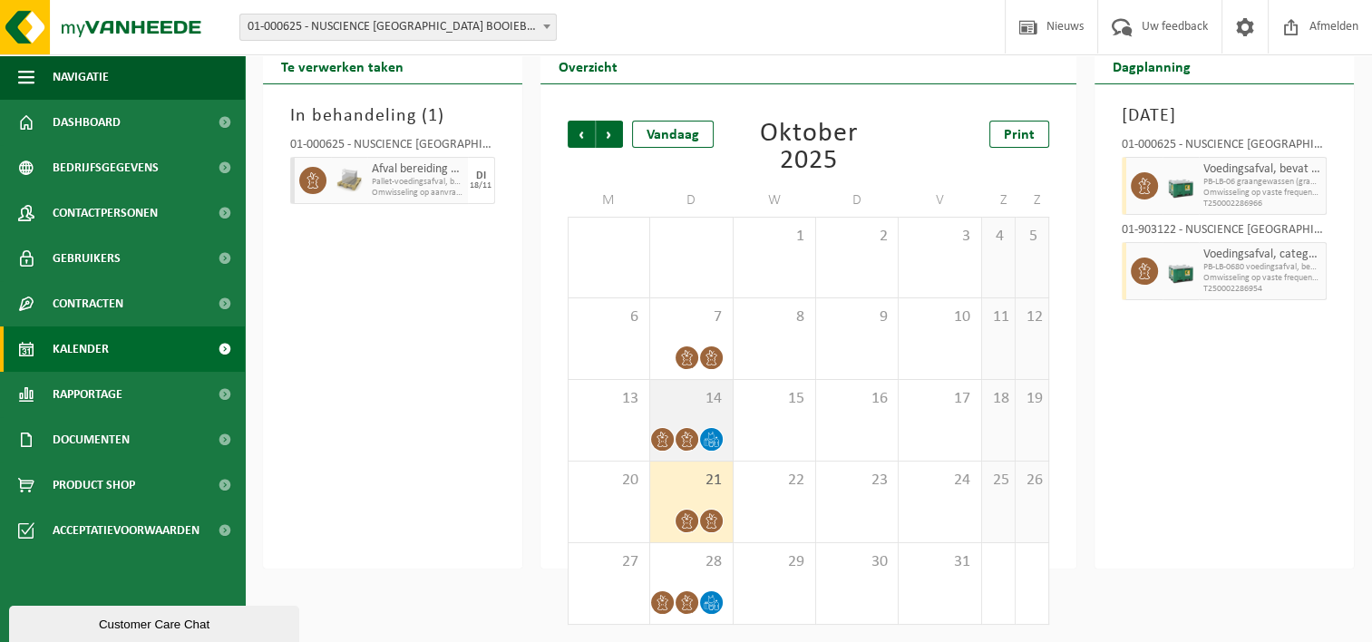
click at [682, 411] on div "14" at bounding box center [691, 420] width 82 height 81
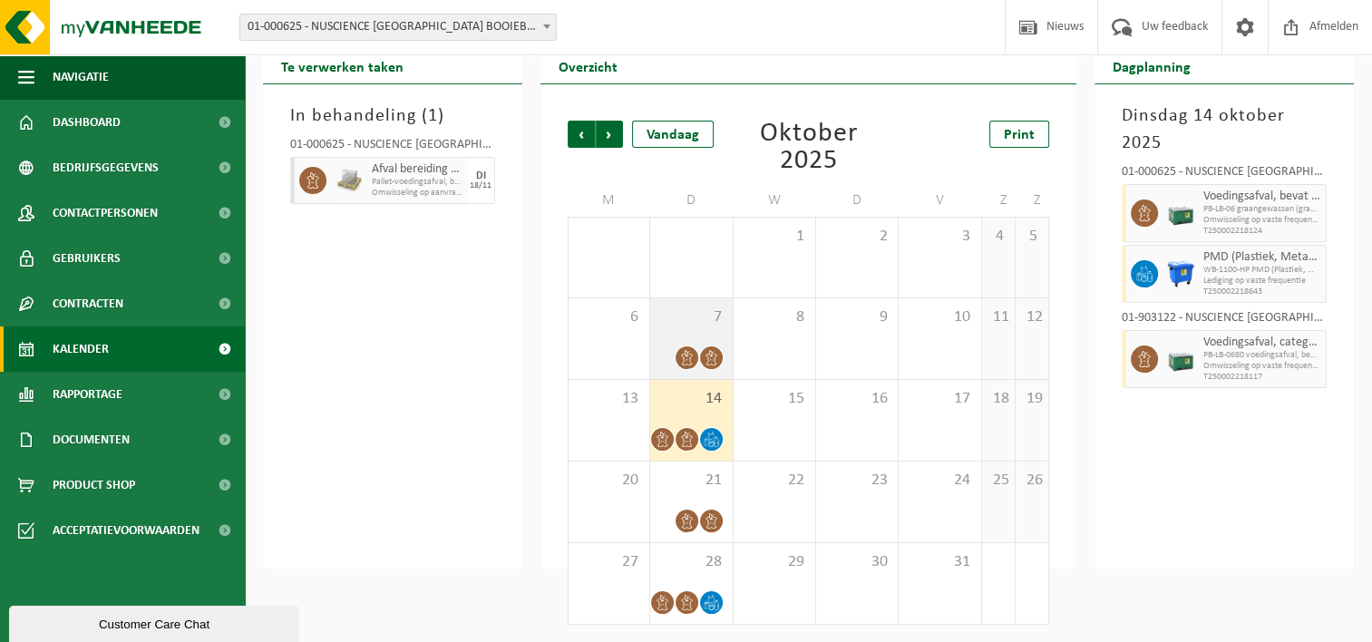
click at [684, 327] on div "7" at bounding box center [691, 338] width 82 height 81
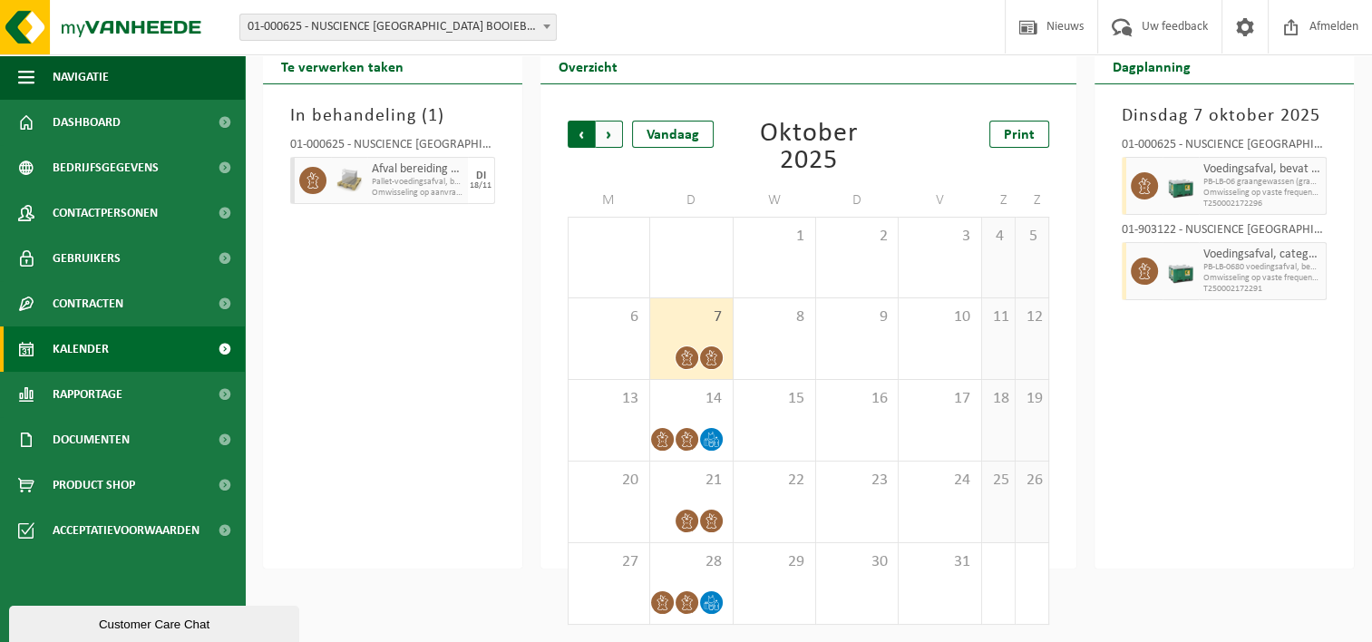
click at [602, 135] on span "Volgende" at bounding box center [609, 134] width 27 height 27
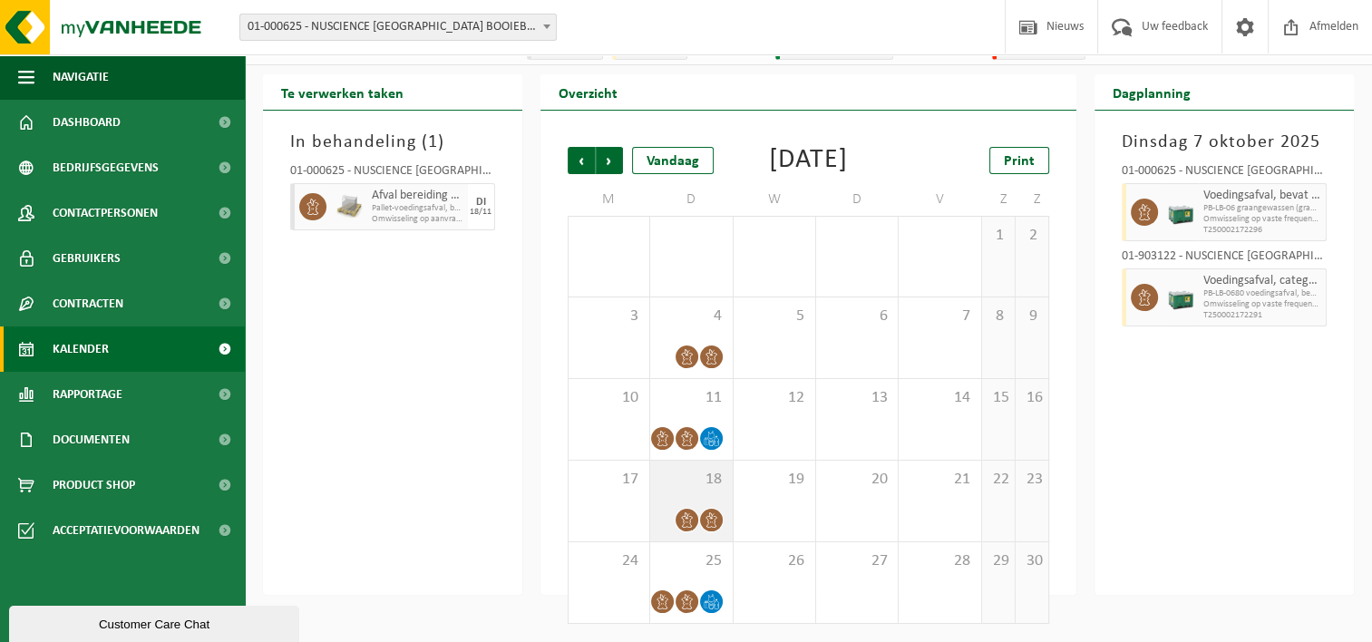
click at [687, 489] on span "18" at bounding box center [690, 480] width 63 height 20
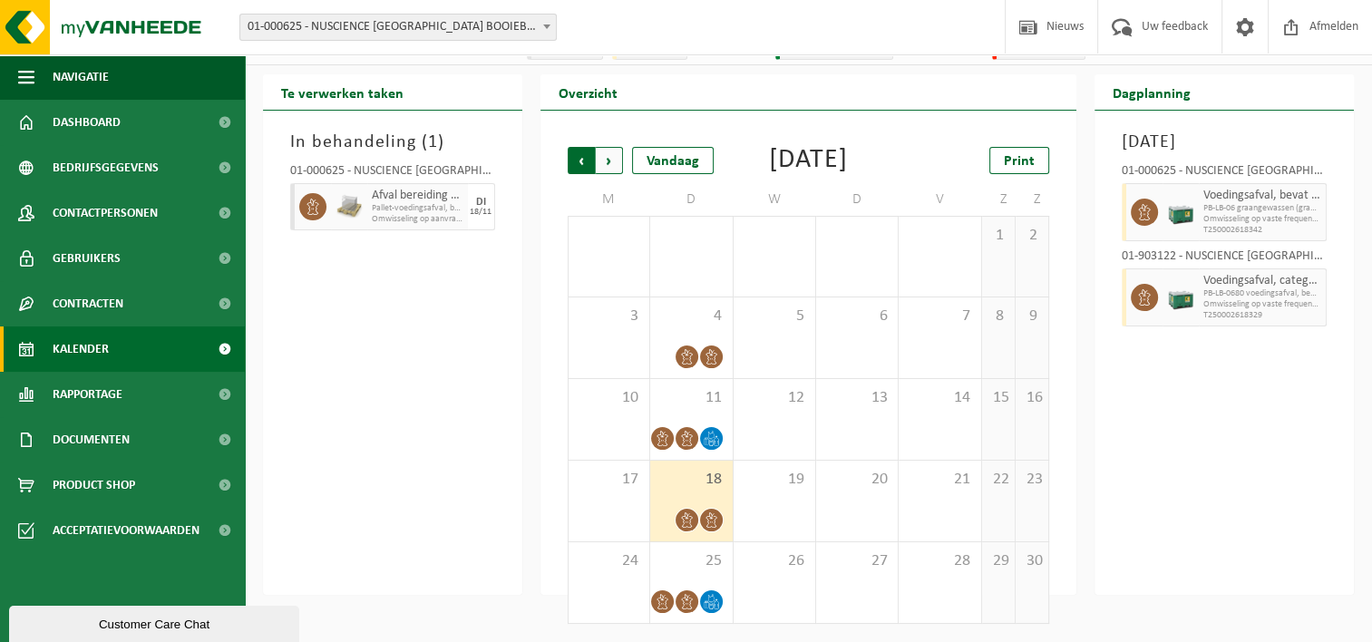
click at [609, 147] on span "Volgende" at bounding box center [609, 160] width 27 height 27
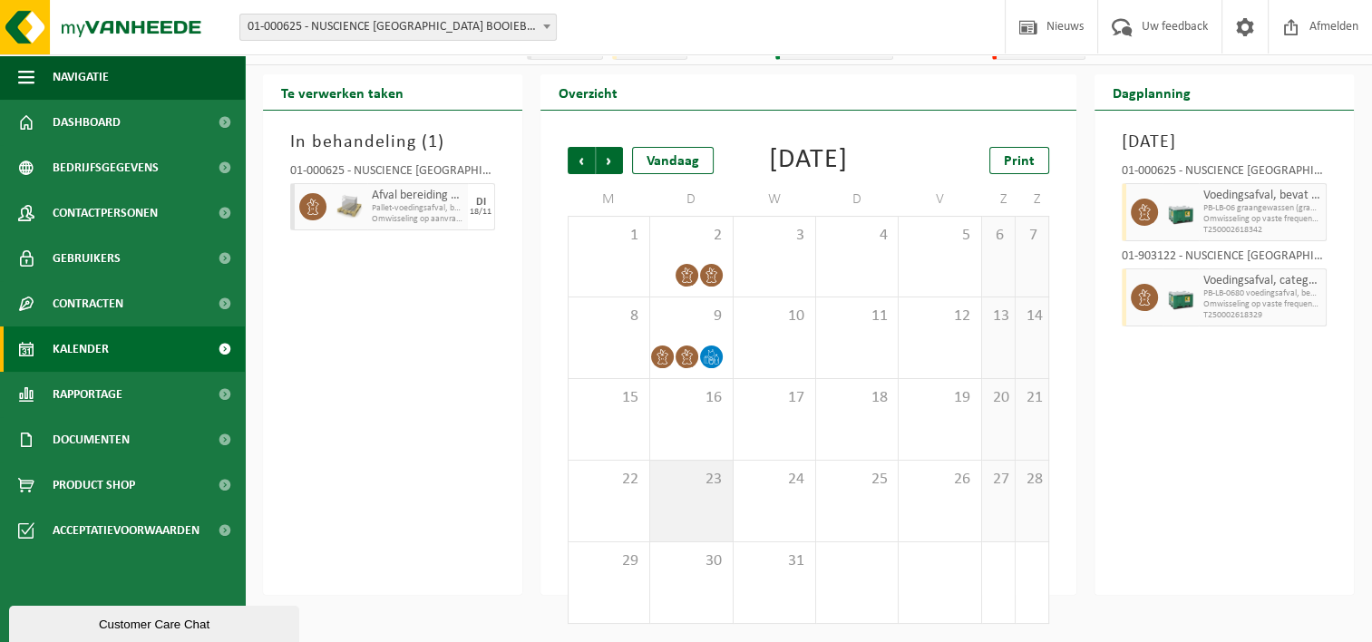
click at [694, 500] on div "23" at bounding box center [691, 501] width 82 height 81
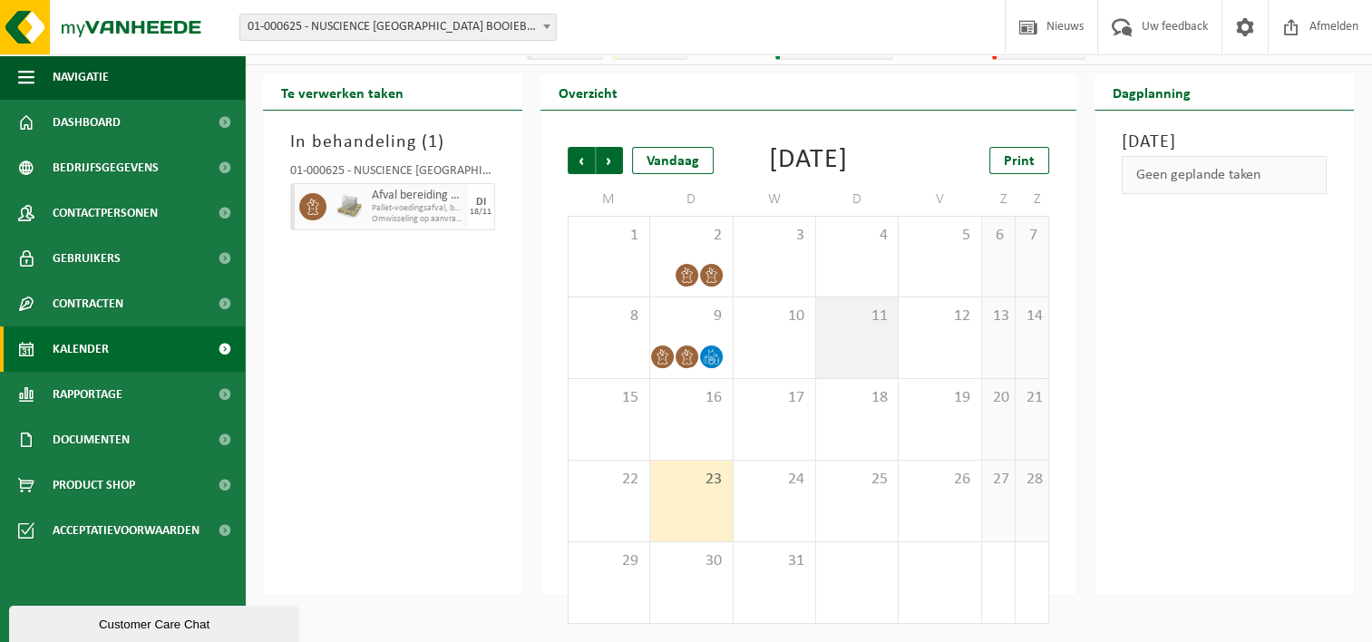
scroll to position [0, 0]
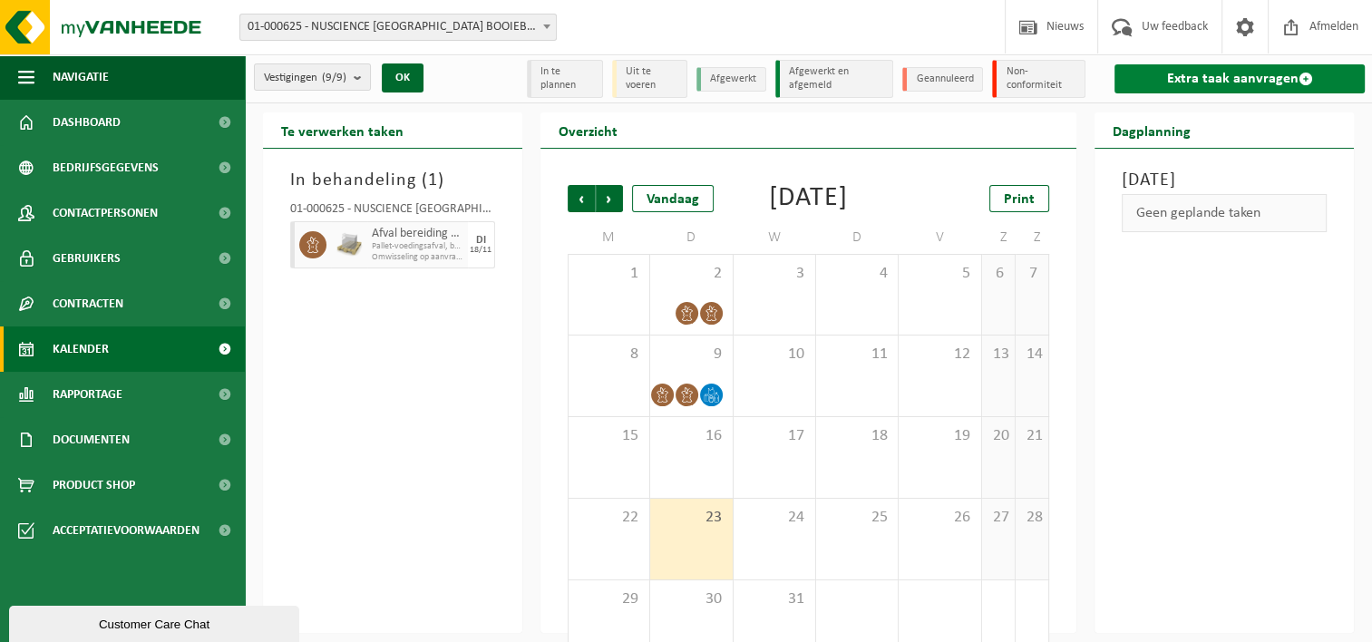
click at [1242, 79] on link "Extra taak aanvragen" at bounding box center [1240, 78] width 250 height 29
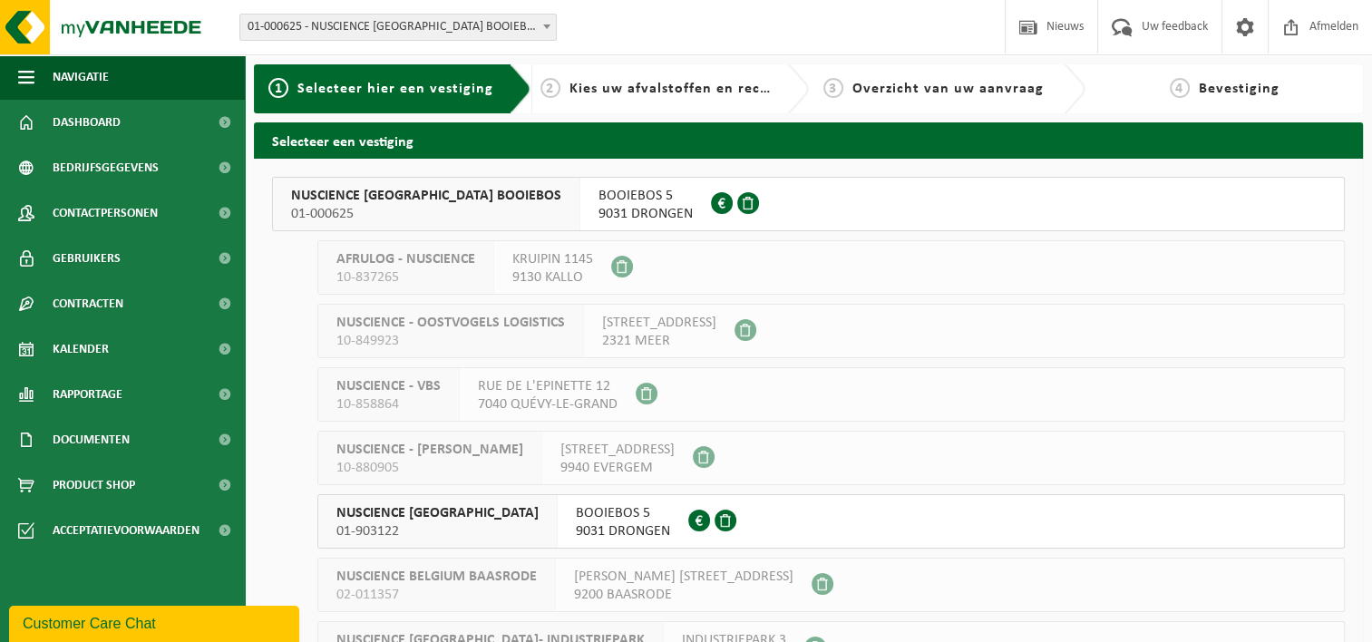
click at [599, 210] on span "9031 DRONGEN" at bounding box center [646, 214] width 94 height 18
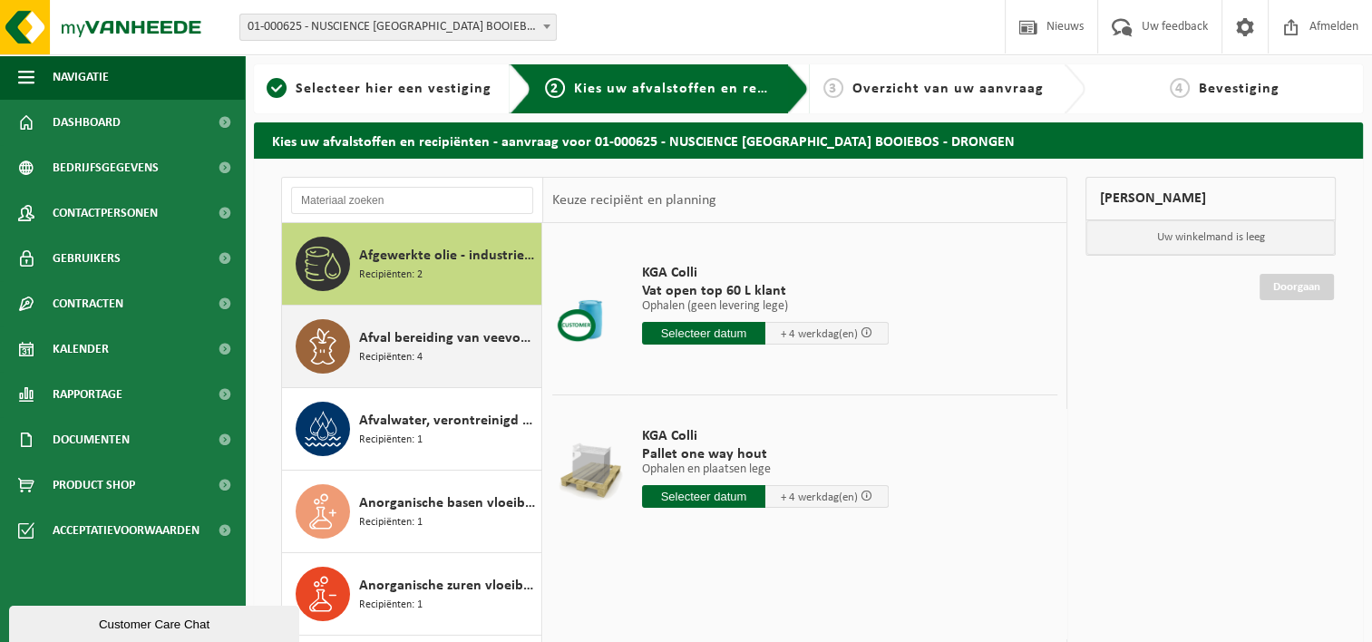
click at [424, 352] on div "Afval bereiding van veevoeder (niet geschikt voor diervoeding) (landbouw, distr…" at bounding box center [448, 346] width 178 height 54
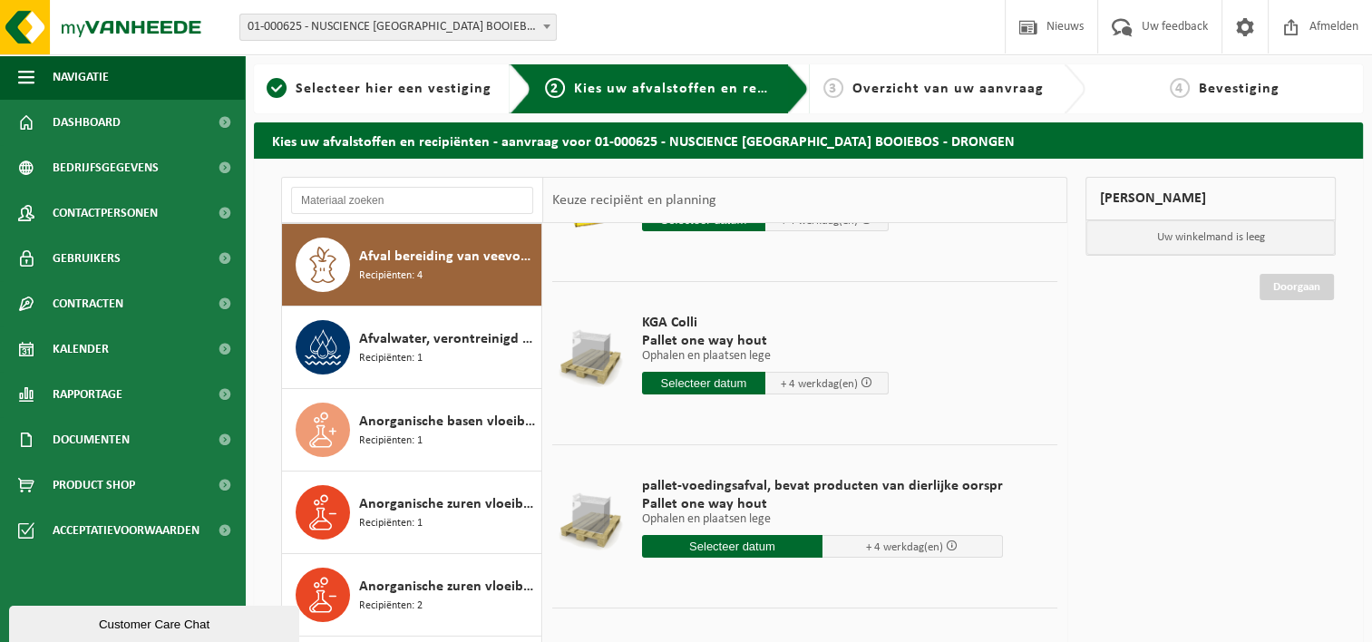
scroll to position [125, 0]
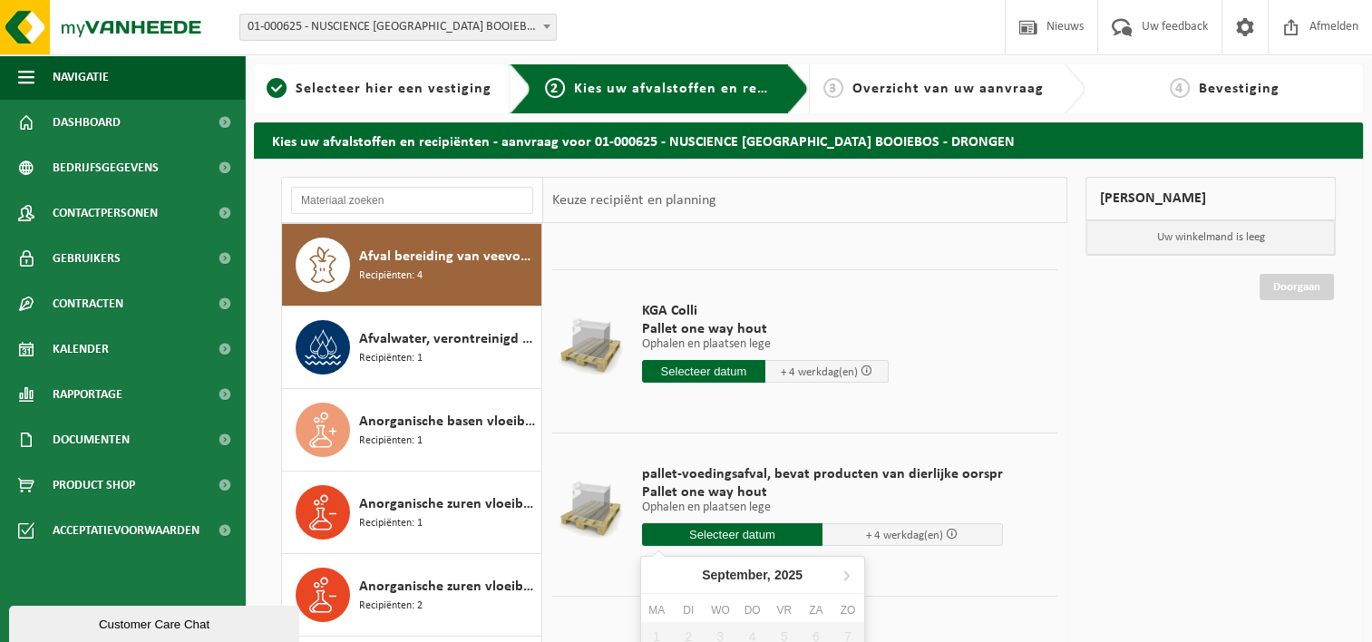
click at [724, 529] on input "text" at bounding box center [732, 534] width 180 height 23
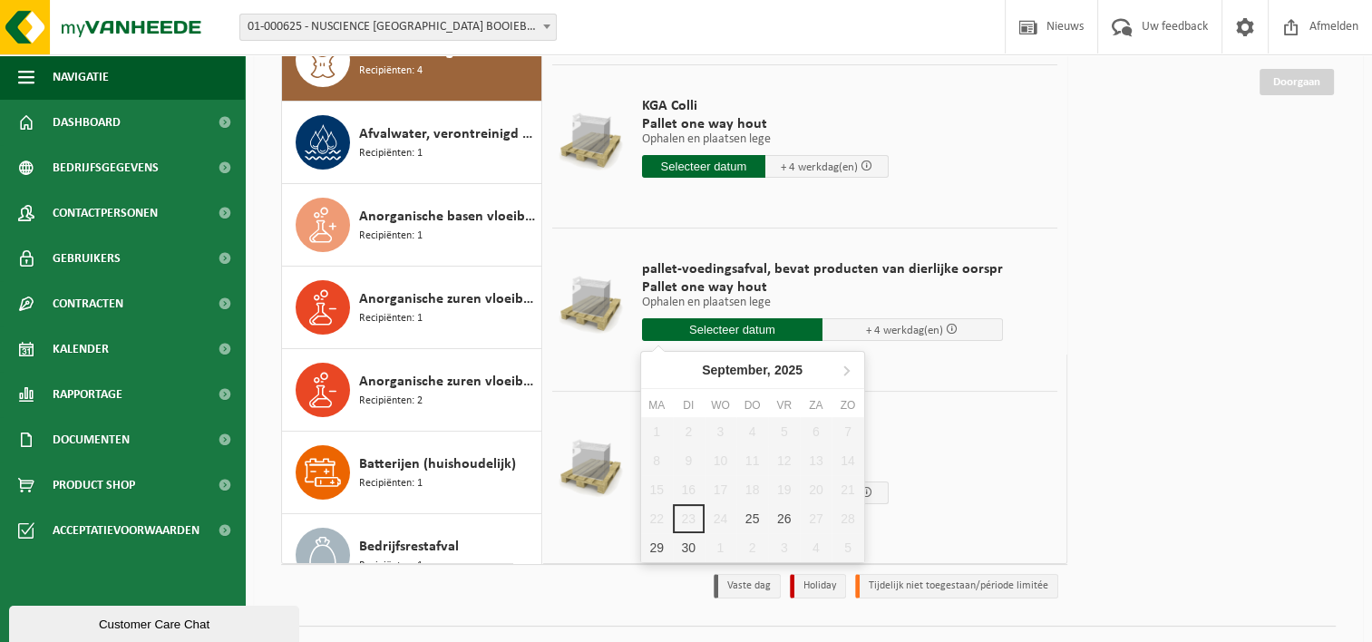
scroll to position [243, 0]
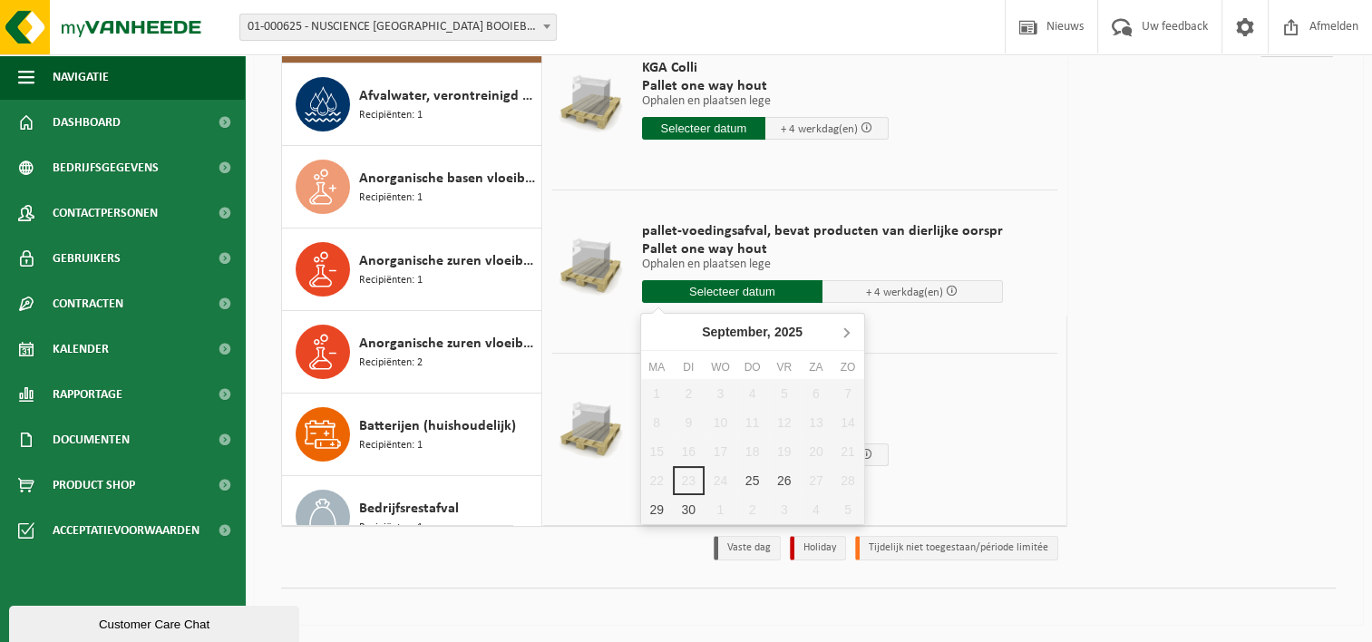
click at [844, 338] on icon at bounding box center [846, 331] width 29 height 29
click at [844, 336] on icon at bounding box center [846, 332] width 5 height 9
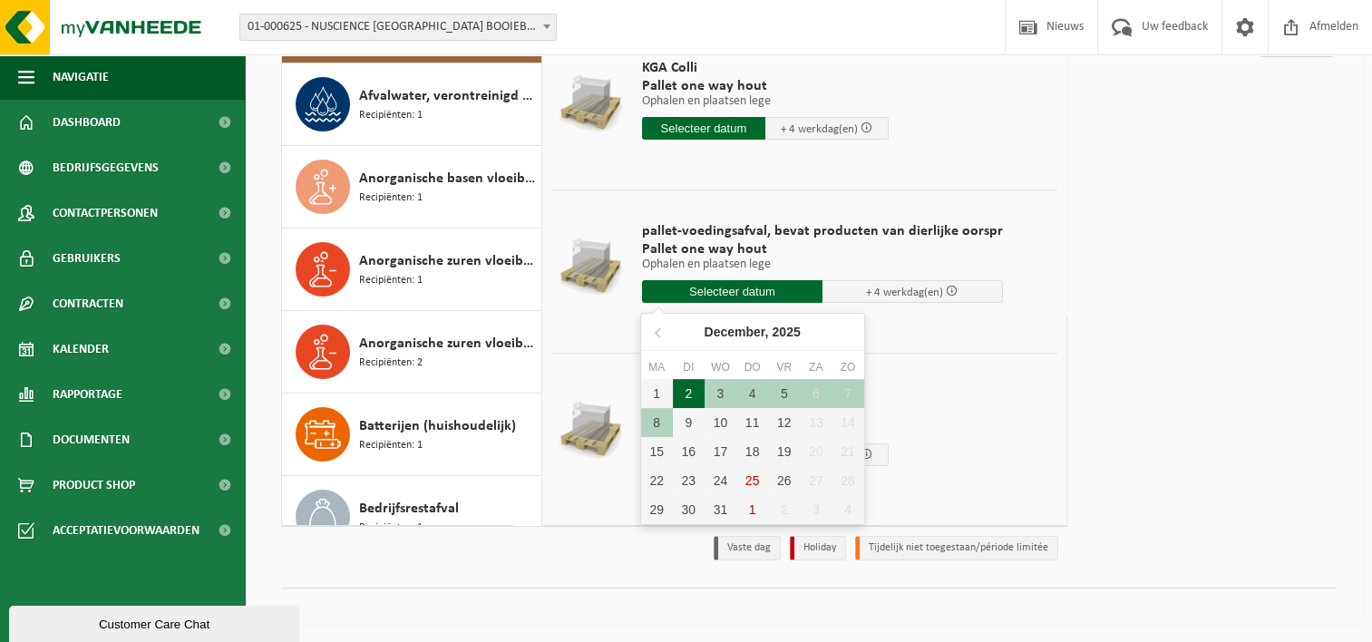
click at [691, 392] on div "2" at bounding box center [689, 393] width 32 height 29
type input "Van 2025-12-02"
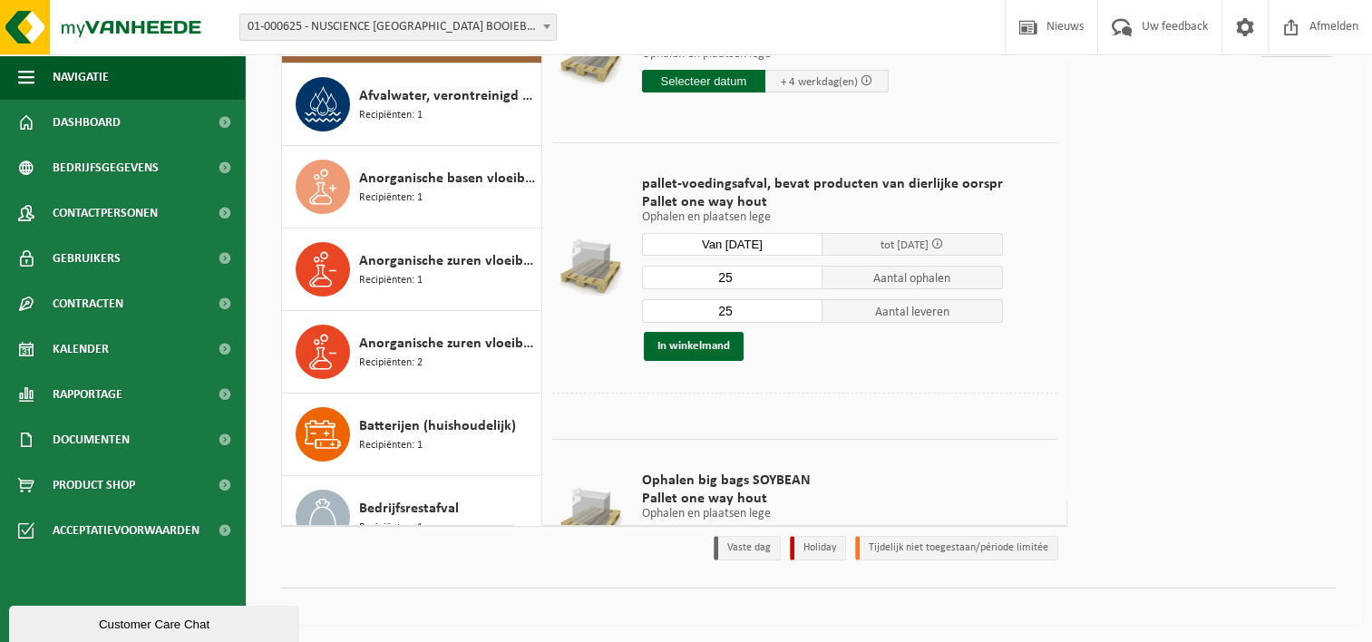
scroll to position [181, 0]
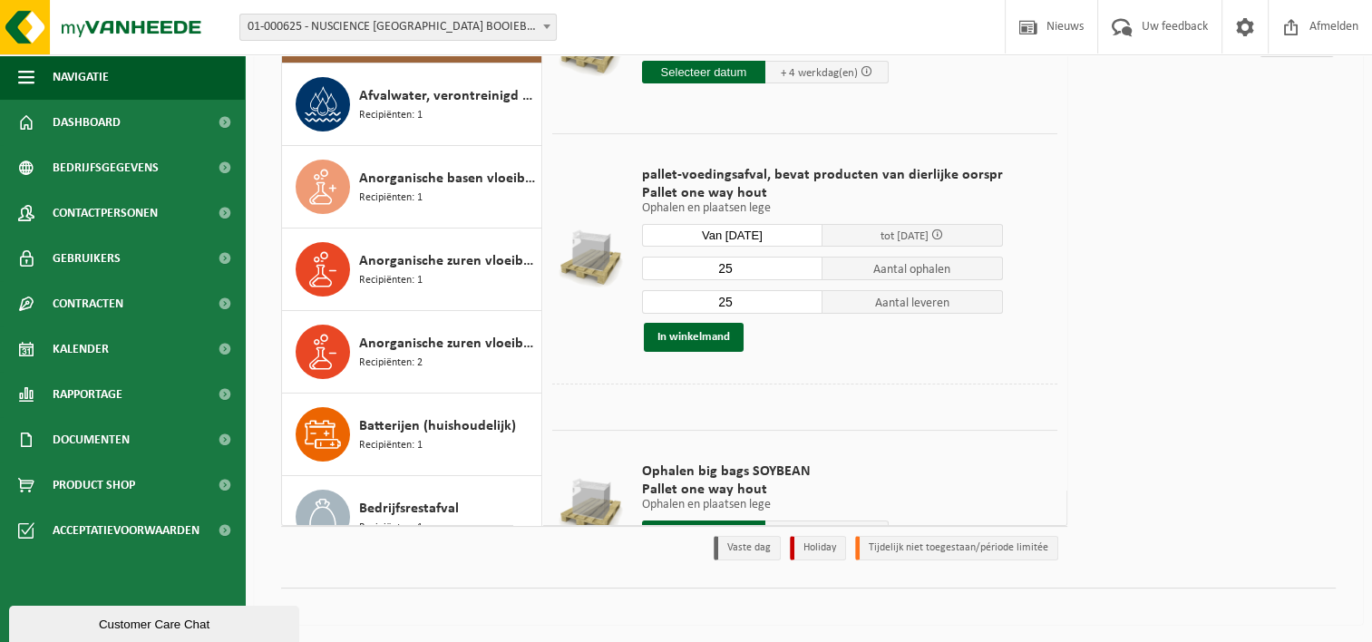
drag, startPoint x: 740, startPoint y: 269, endPoint x: 667, endPoint y: 265, distance: 73.6
click at [667, 265] on input "25" at bounding box center [732, 269] width 180 height 24
type input "24"
click at [756, 305] on input "25" at bounding box center [732, 302] width 180 height 24
drag, startPoint x: 689, startPoint y: 302, endPoint x: 667, endPoint y: 302, distance: 21.8
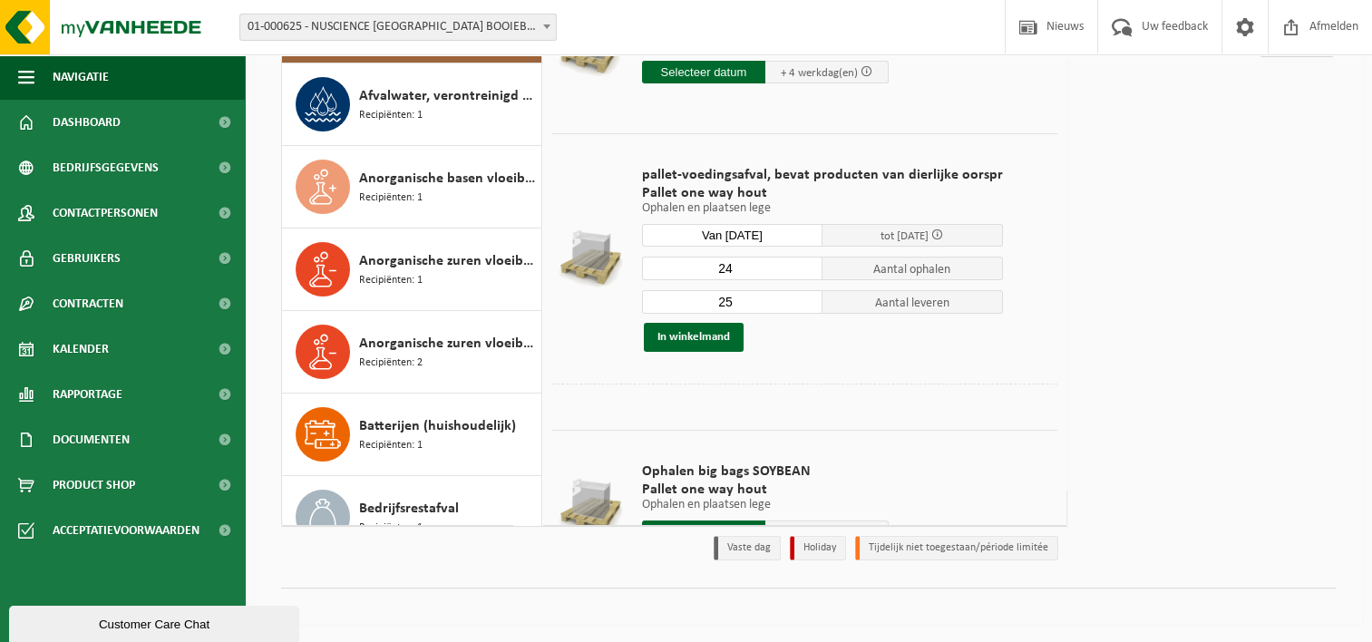
click at [667, 302] on input "25" at bounding box center [732, 302] width 180 height 24
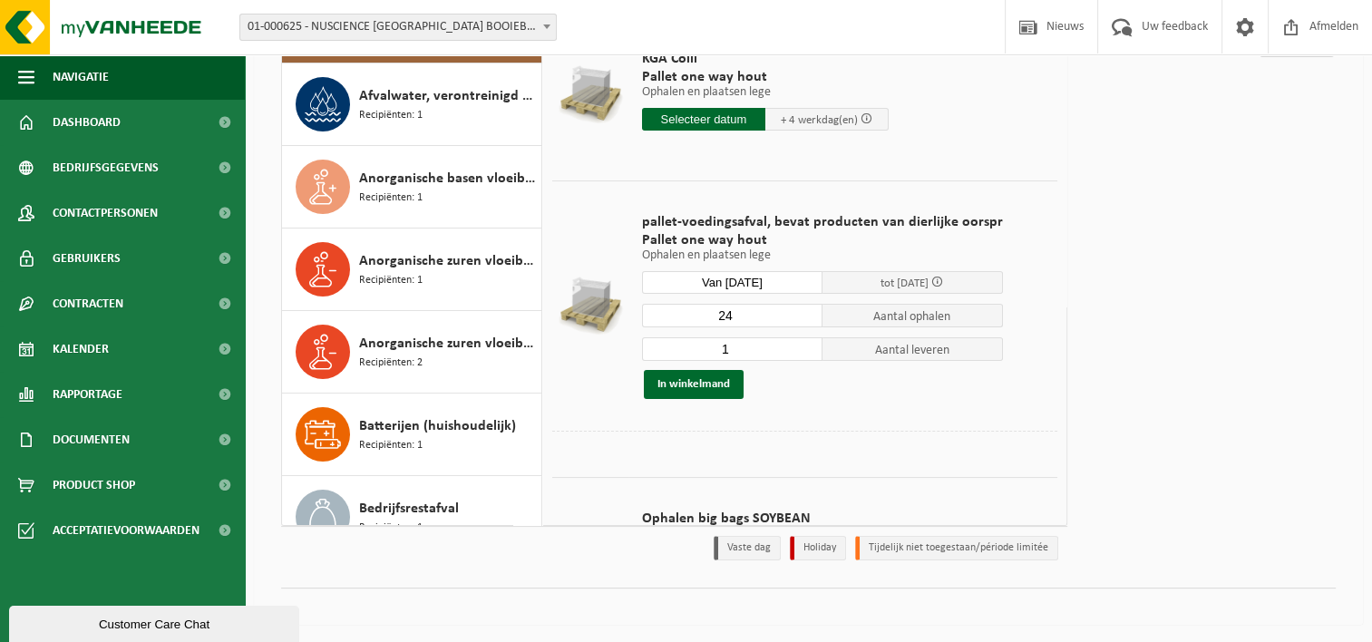
scroll to position [91, 0]
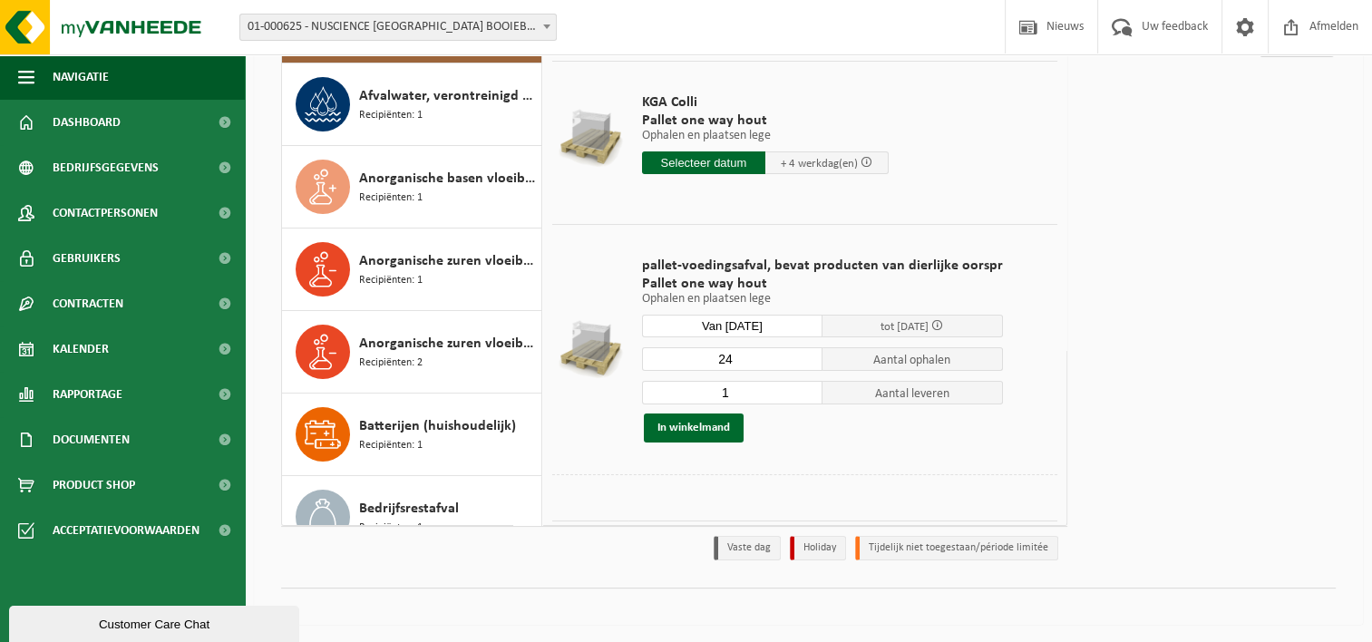
type input "1"
click at [762, 323] on input "Van 2025-12-02" at bounding box center [732, 326] width 180 height 23
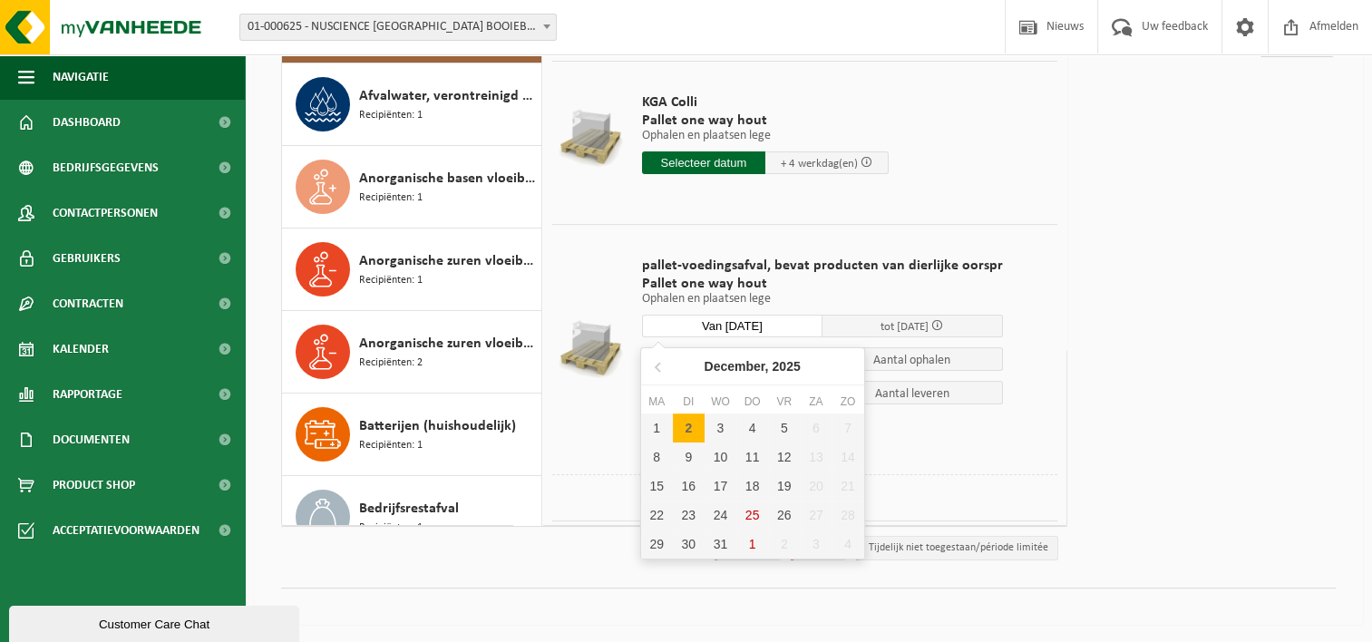
click at [984, 465] on td "pallet-voedingsafval, bevat producten van dierlijke oorspr Pallet one way hout …" at bounding box center [842, 349] width 429 height 250
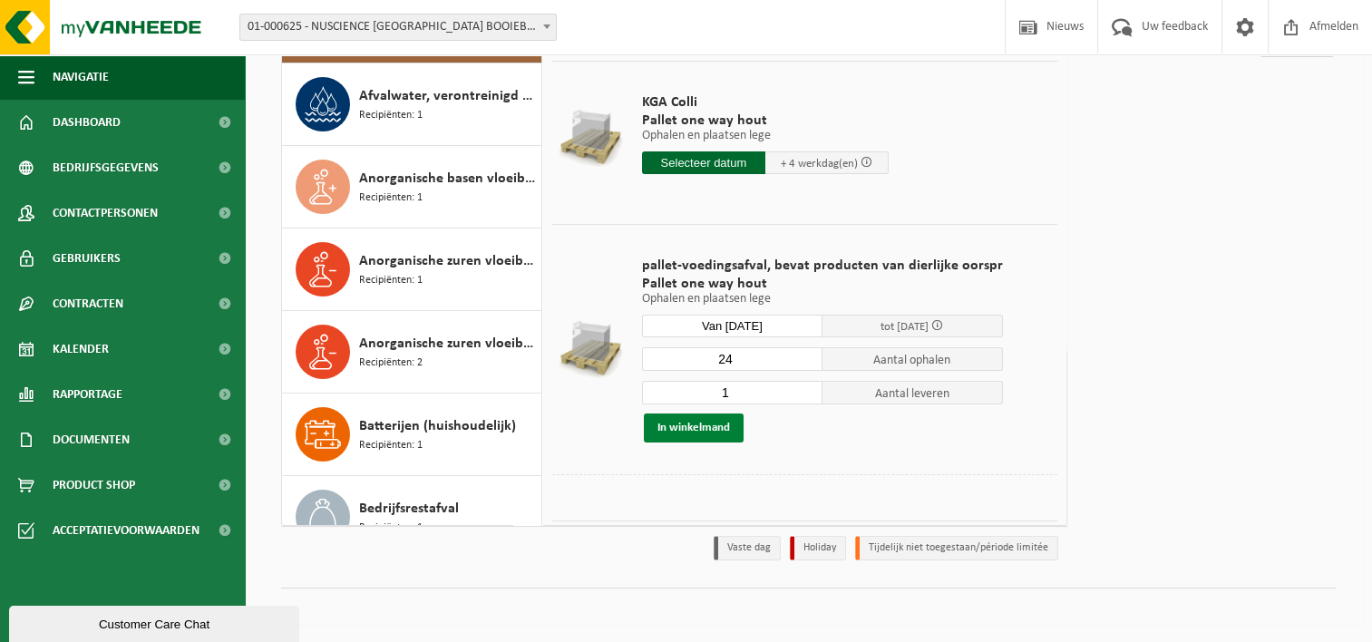
click at [696, 431] on button "In winkelmand" at bounding box center [694, 428] width 100 height 29
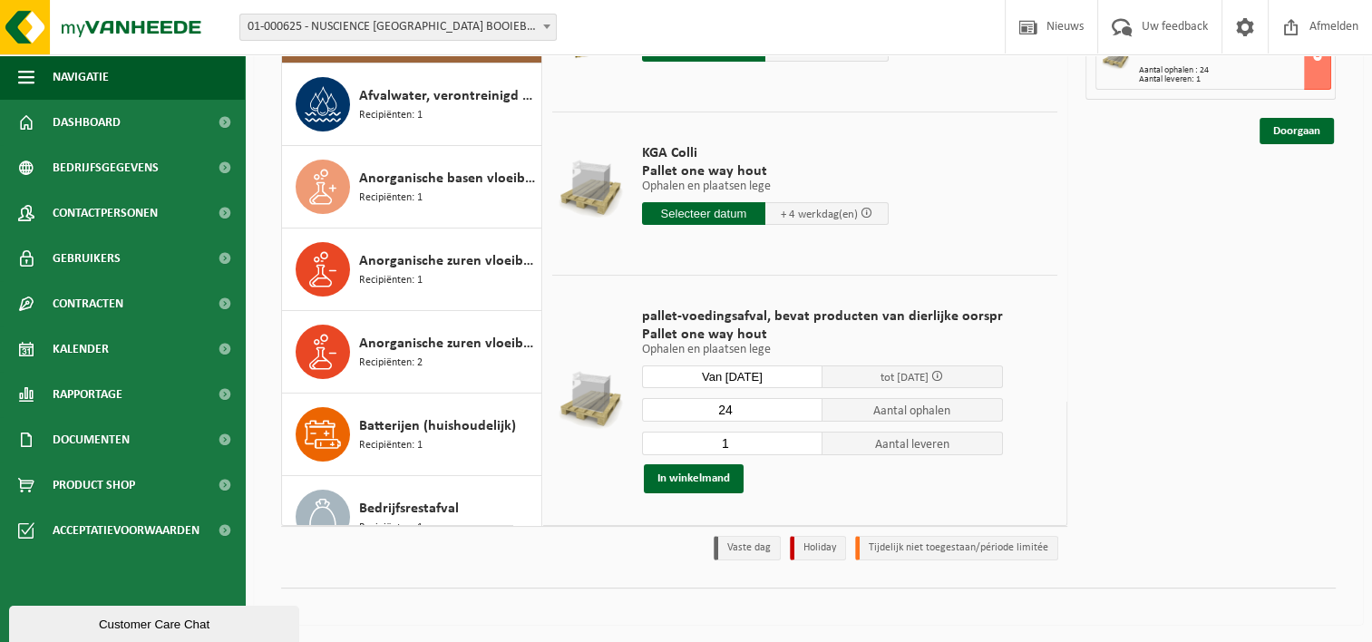
scroll to position [0, 0]
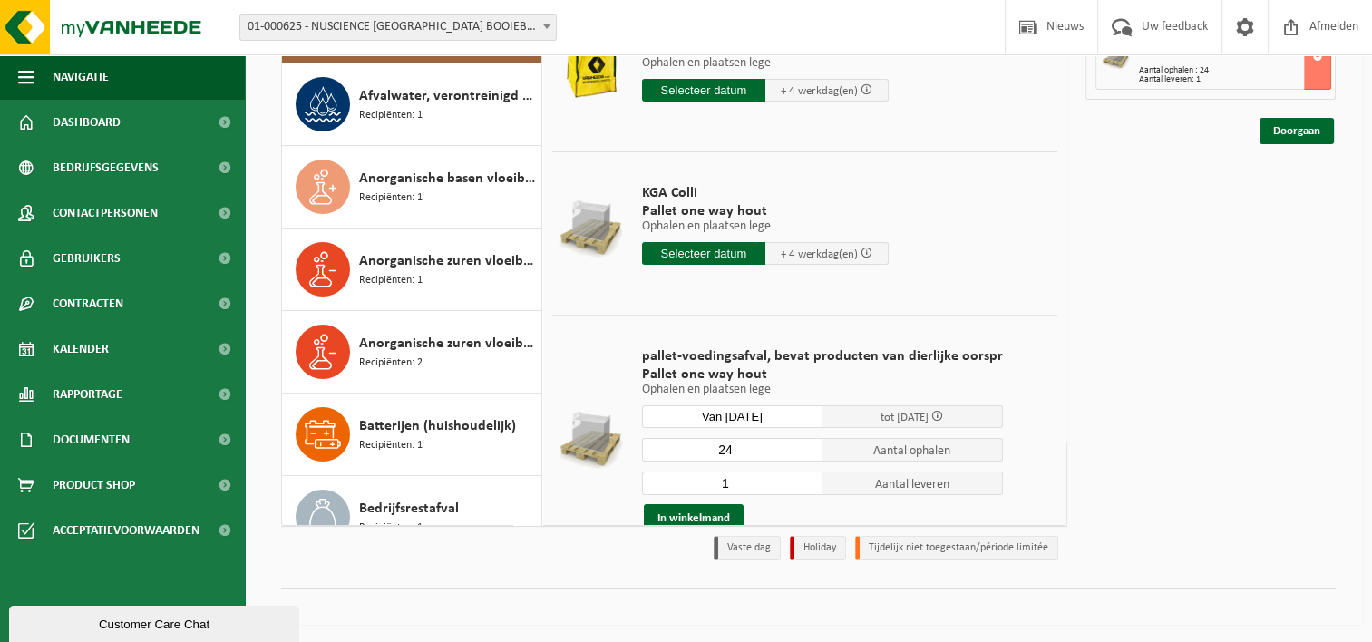
click at [769, 410] on input "Van 2025-12-02" at bounding box center [732, 416] width 180 height 23
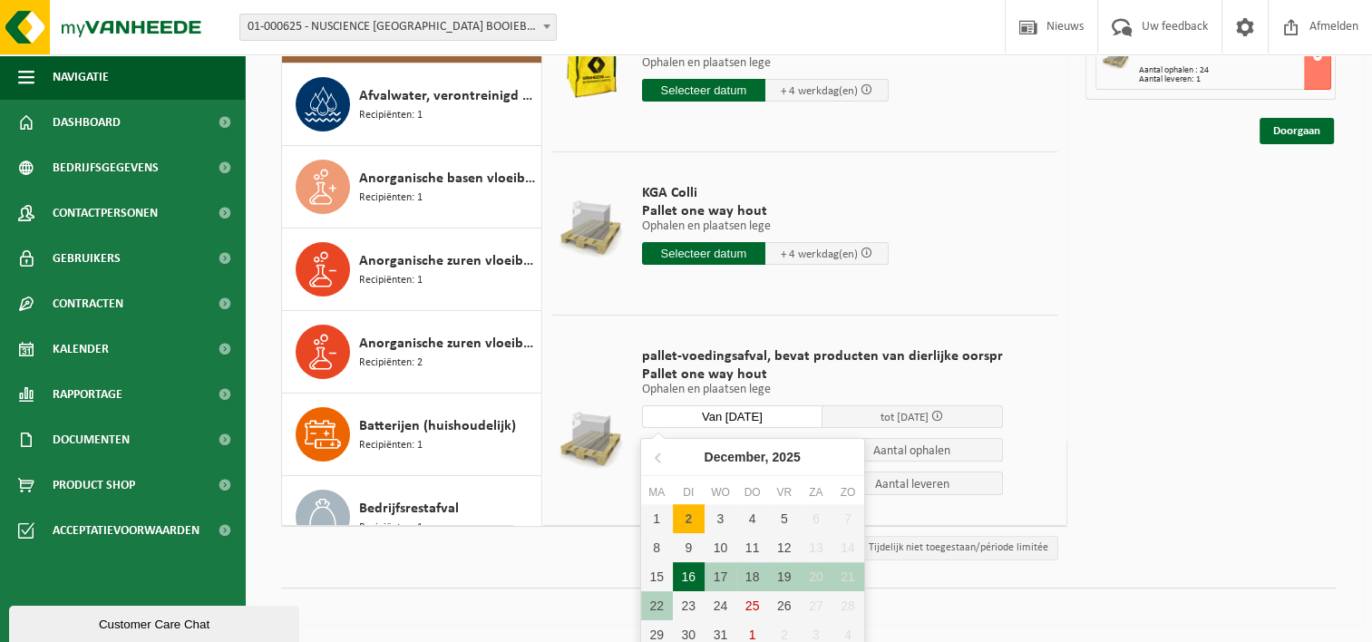
click at [695, 573] on div "16" at bounding box center [689, 576] width 32 height 29
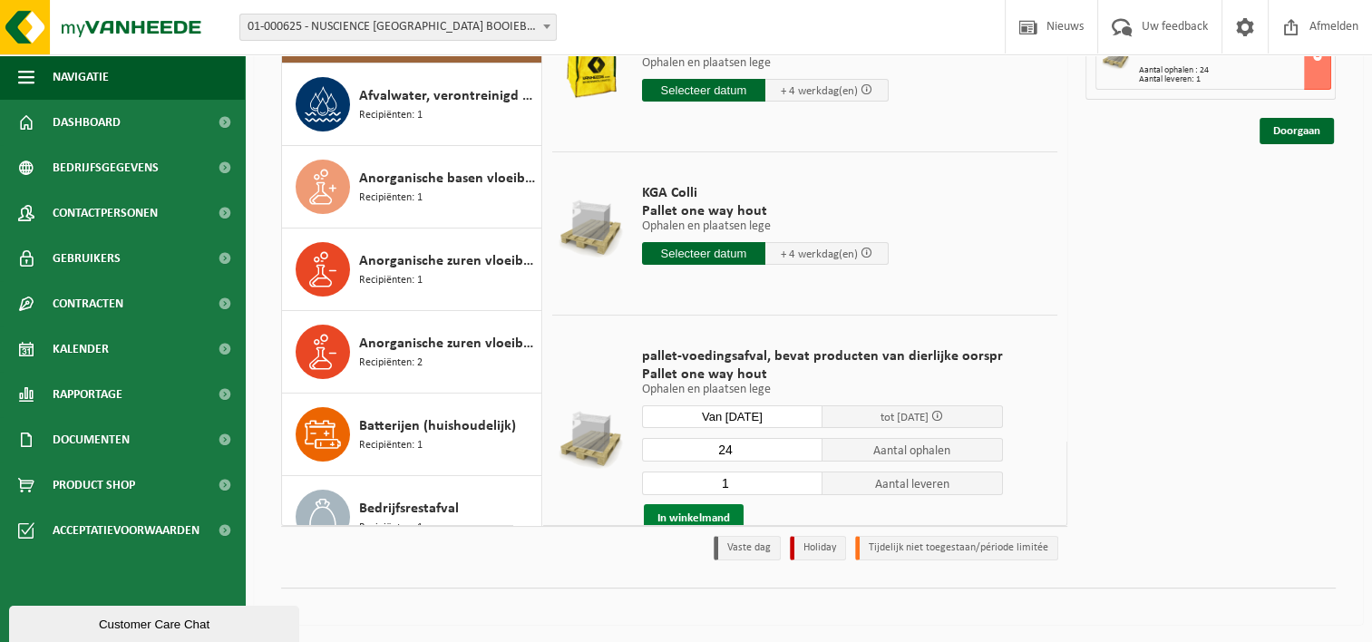
click at [695, 512] on button "In winkelmand" at bounding box center [694, 518] width 100 height 29
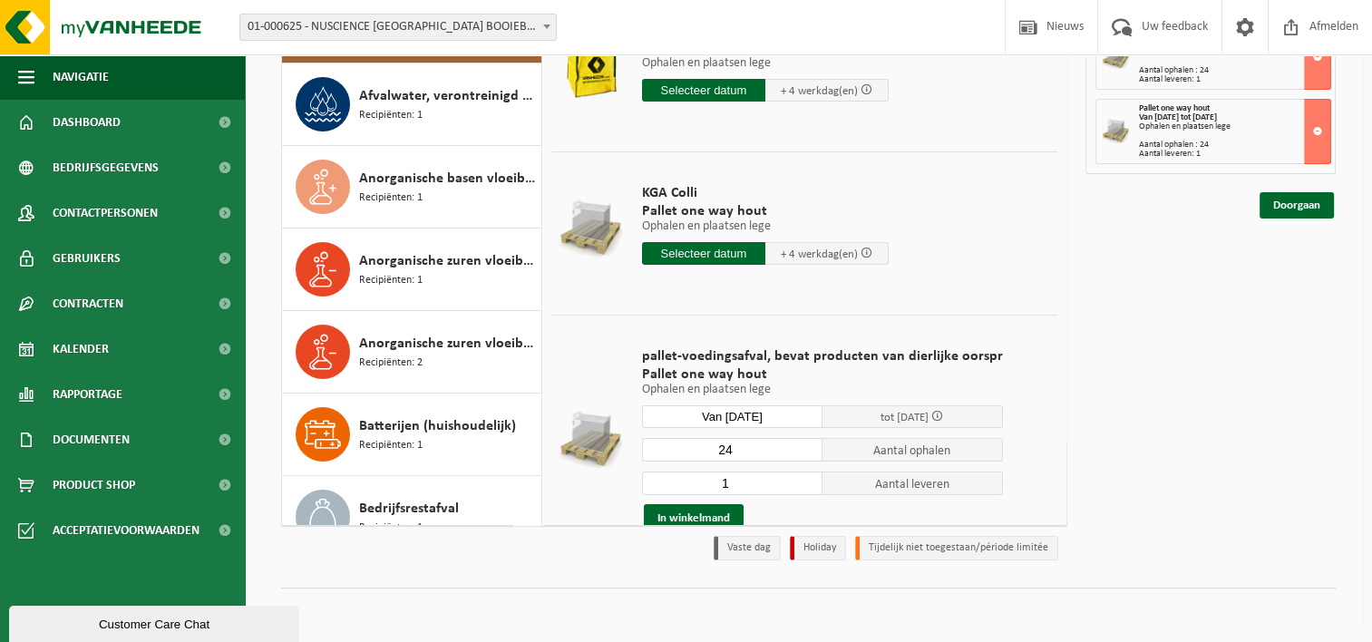
click at [784, 415] on input "Van 2025-12-16" at bounding box center [732, 416] width 180 height 23
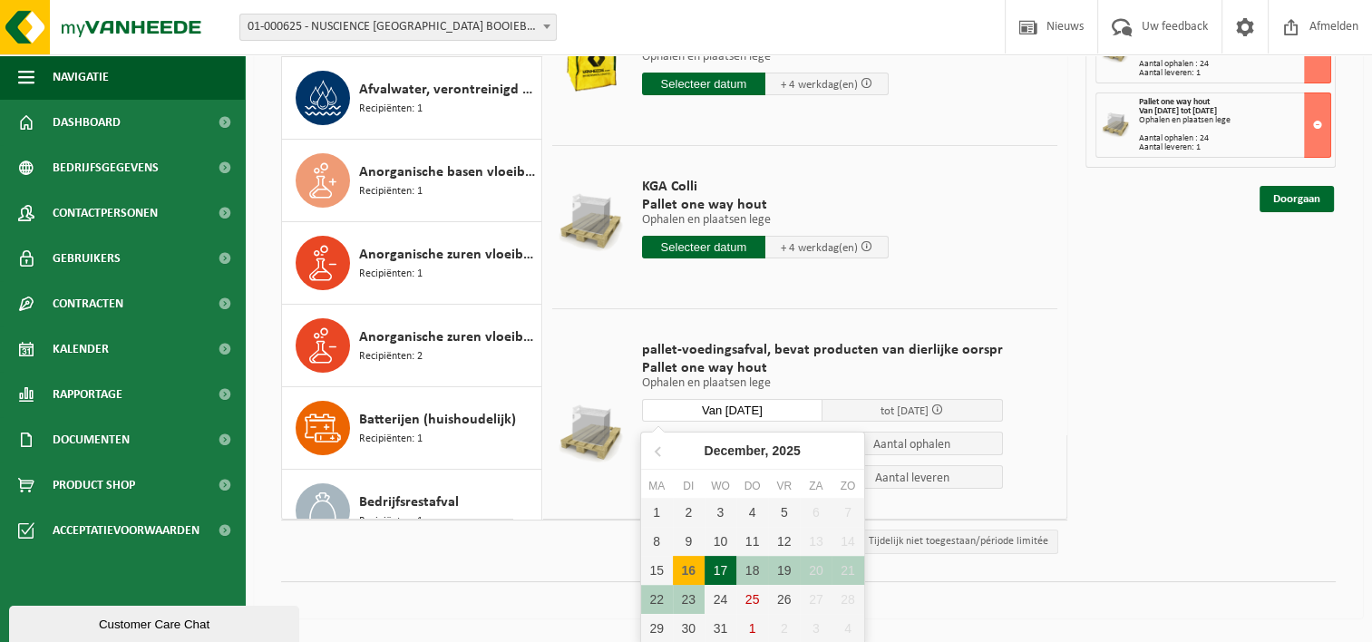
scroll to position [250, 0]
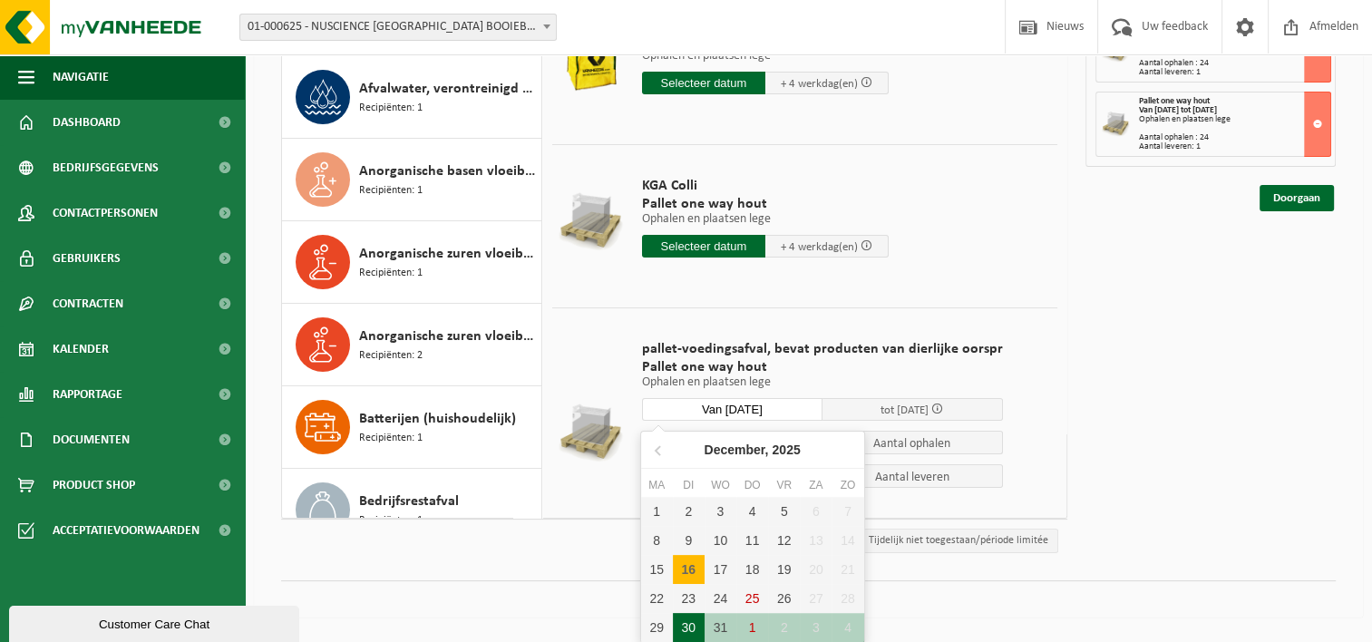
click at [689, 633] on div "30" at bounding box center [689, 627] width 32 height 29
type input "Van 2025-12-30"
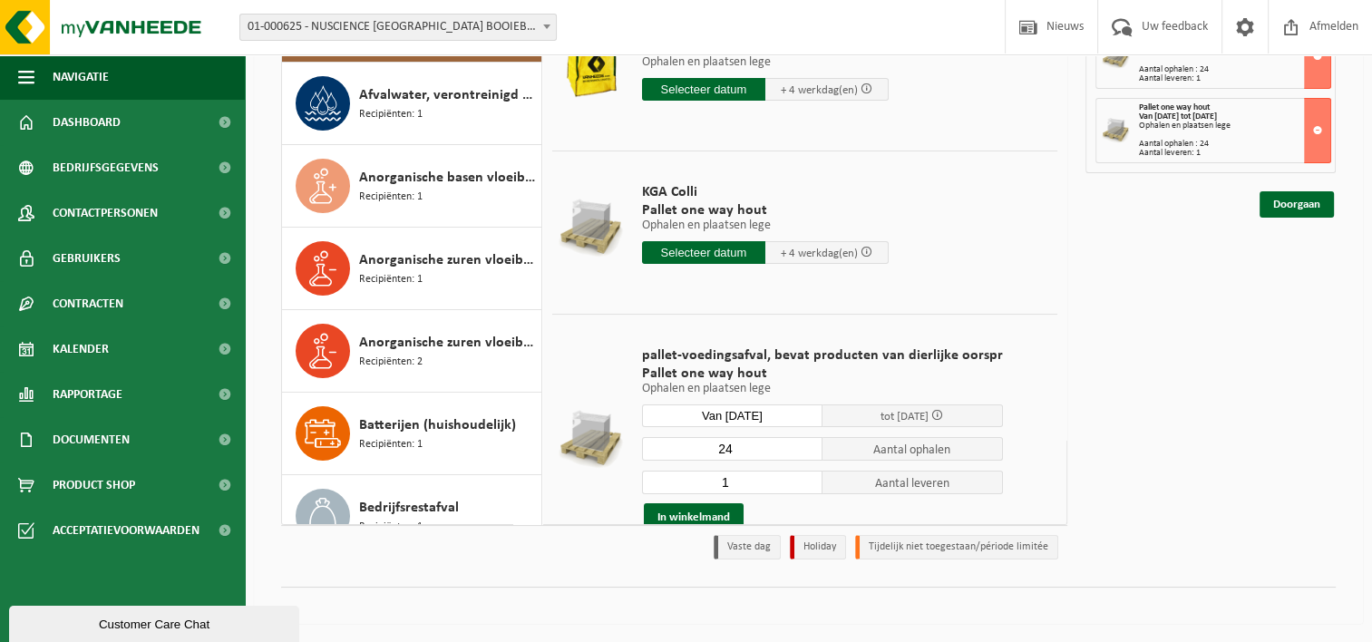
scroll to position [243, 0]
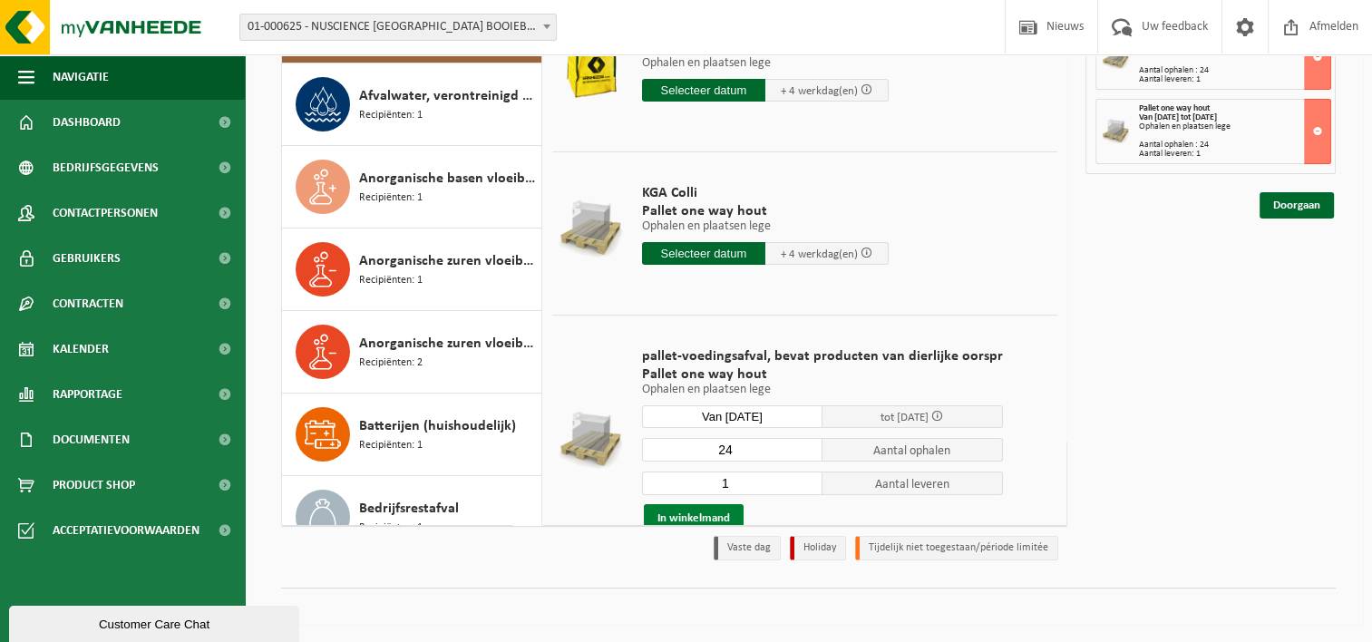
click at [693, 515] on button "In winkelmand" at bounding box center [694, 518] width 100 height 29
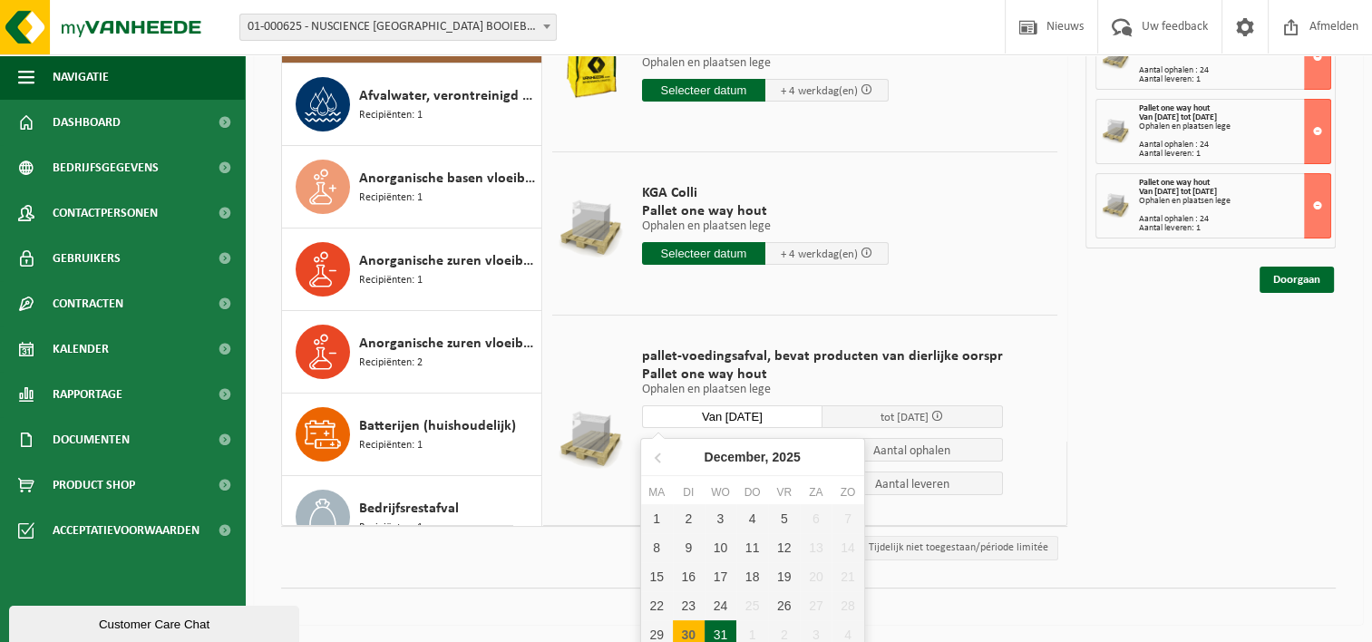
click at [784, 414] on input "Van 2025-12-30" at bounding box center [732, 416] width 180 height 23
click at [684, 459] on nav "December, 2025" at bounding box center [752, 457] width 223 height 37
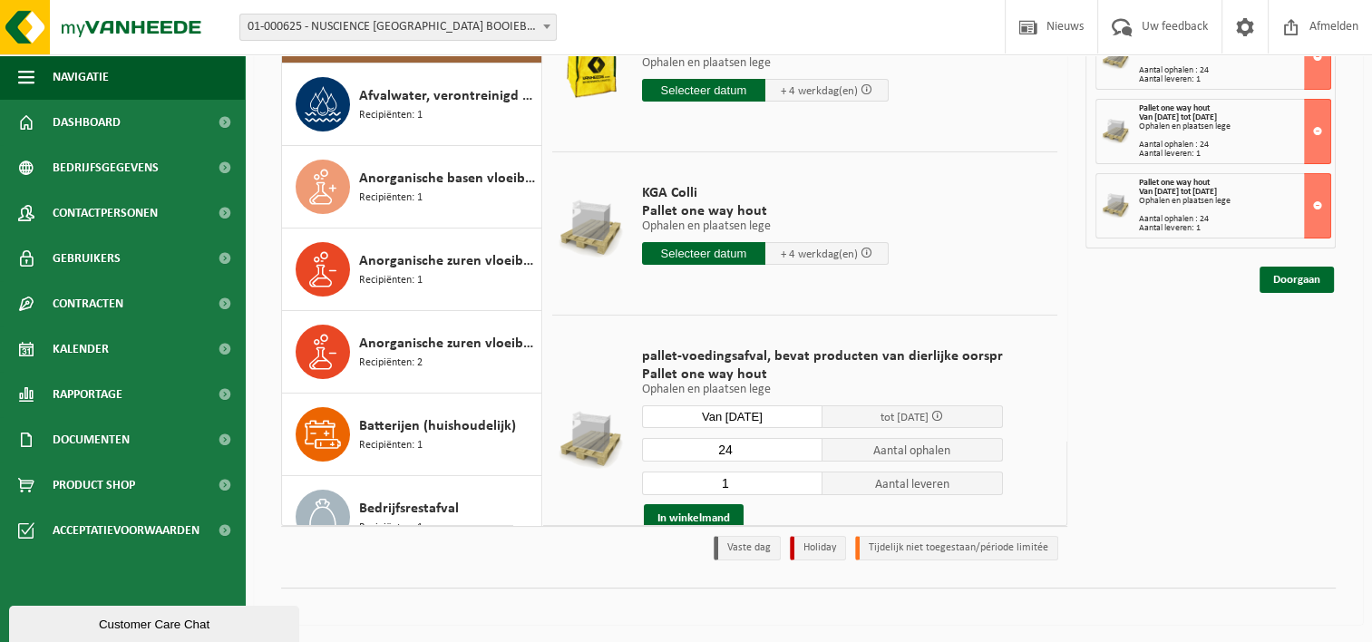
click at [1128, 496] on div "Mijn winkelmand Afval bereiding van veevoeder (niet geschikt voor diervoeding) …" at bounding box center [1211, 252] width 268 height 636
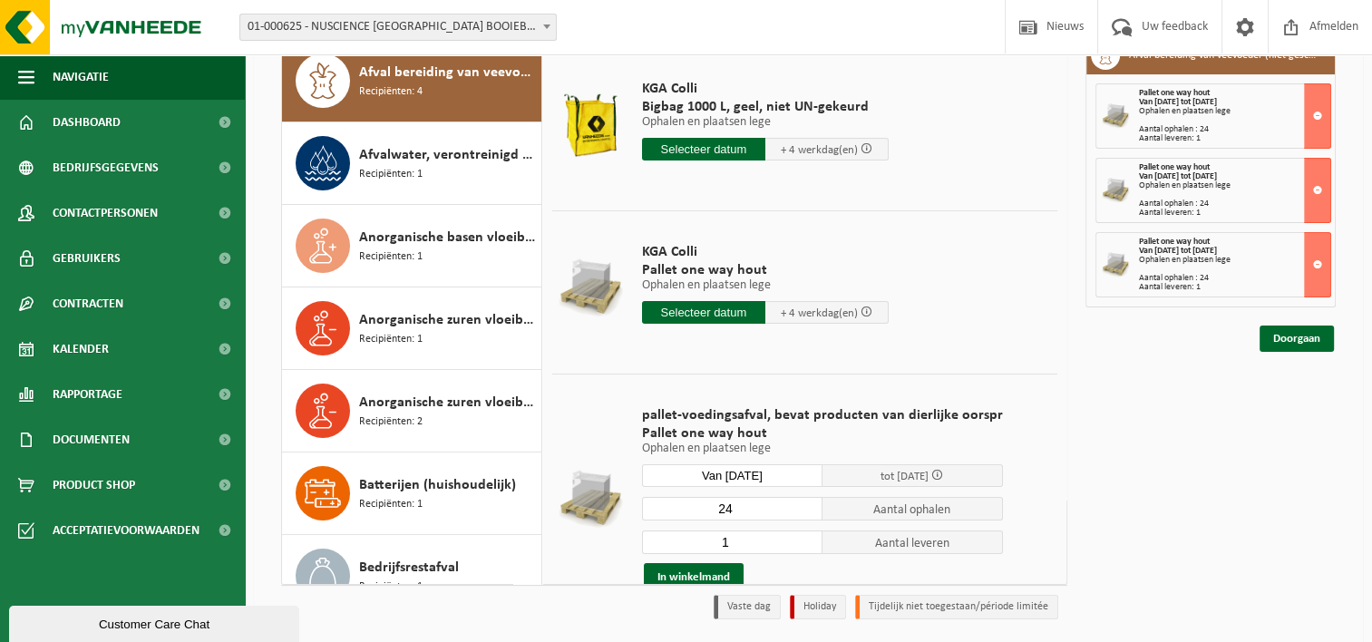
scroll to position [152, 0]
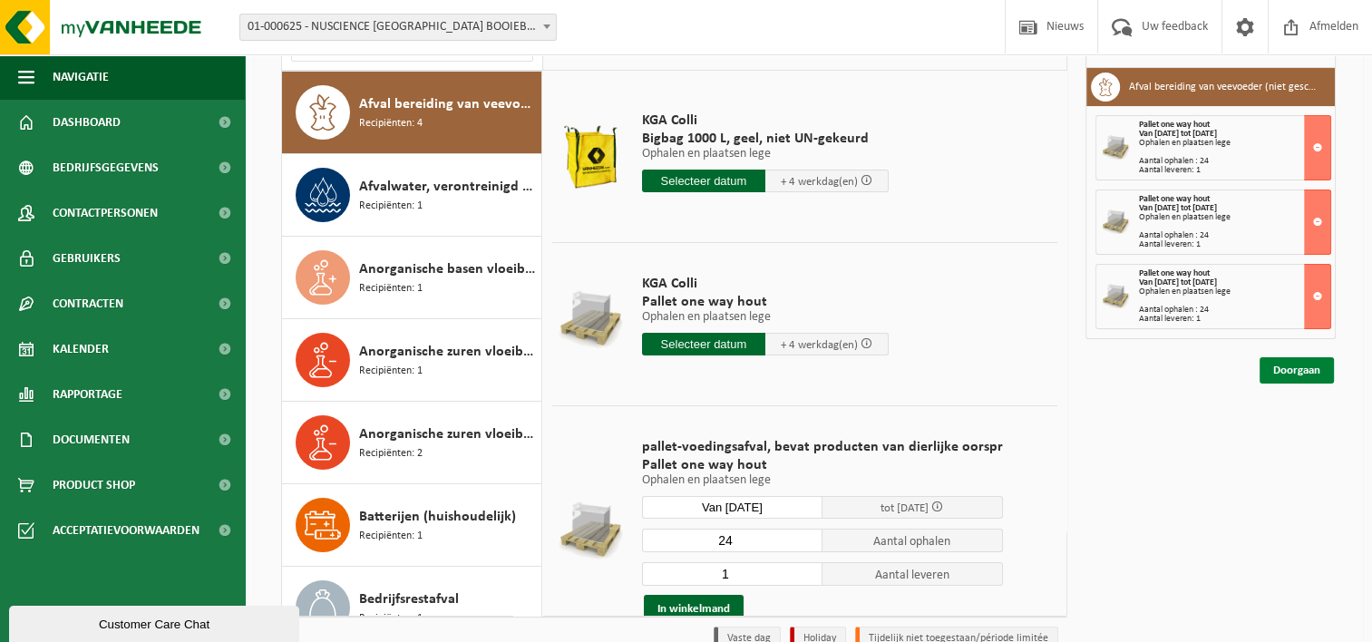
click at [1291, 374] on link "Doorgaan" at bounding box center [1297, 370] width 74 height 26
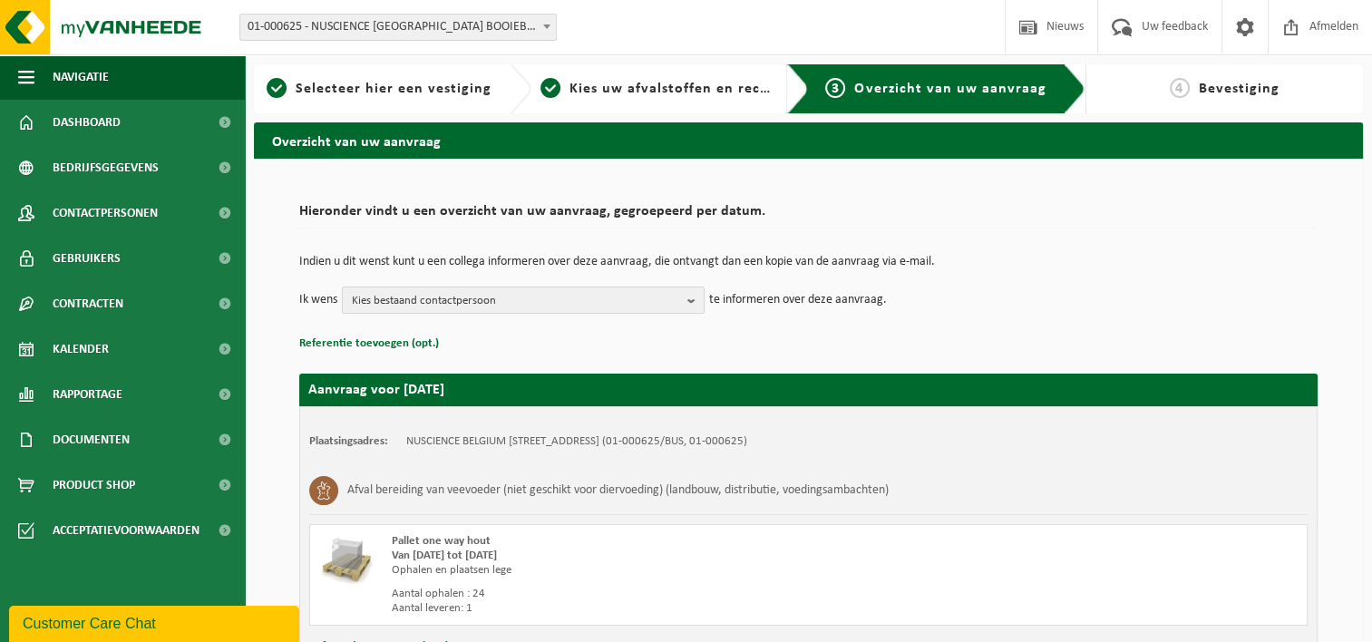
click at [515, 297] on span "Kies bestaand contactpersoon" at bounding box center [516, 300] width 328 height 27
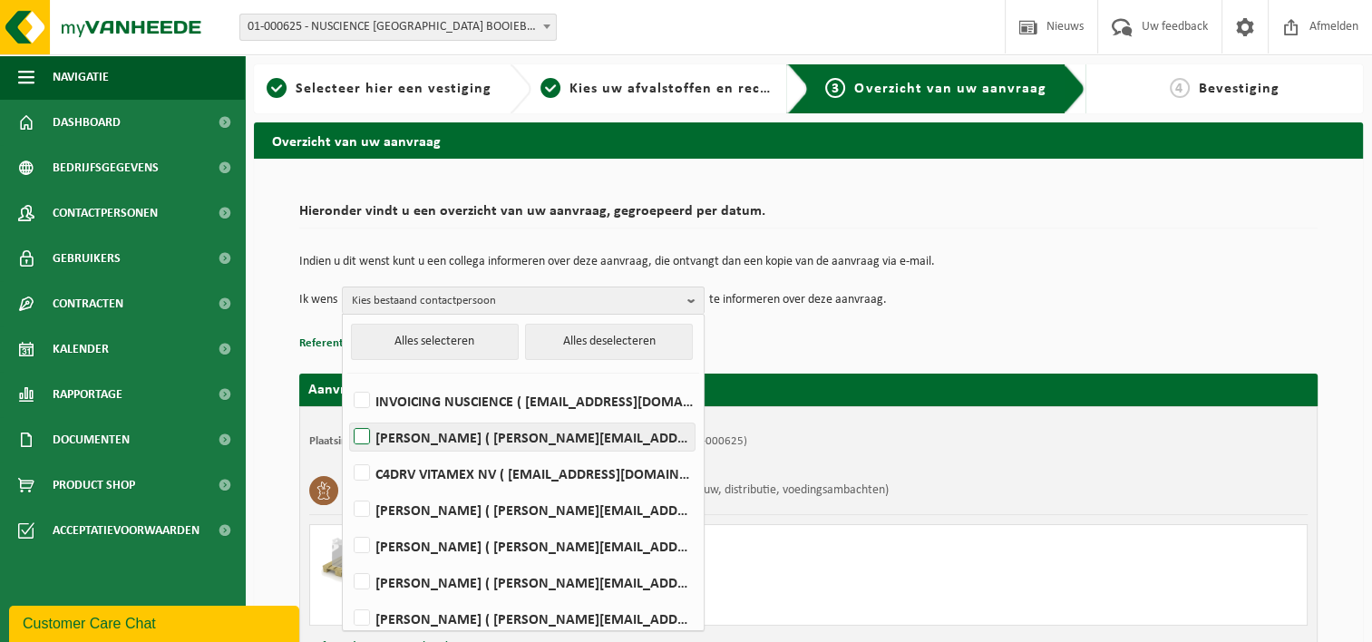
click at [364, 435] on label "Fréderick Buysse ( f.buysse@agrifirm.com )" at bounding box center [522, 437] width 345 height 27
click at [347, 414] on input "Fréderick Buysse ( f.buysse@agrifirm.com )" at bounding box center [346, 414] width 1 height 1
checkbox input "true"
click at [924, 349] on p "Referentie toevoegen (opt.)" at bounding box center [808, 344] width 1018 height 24
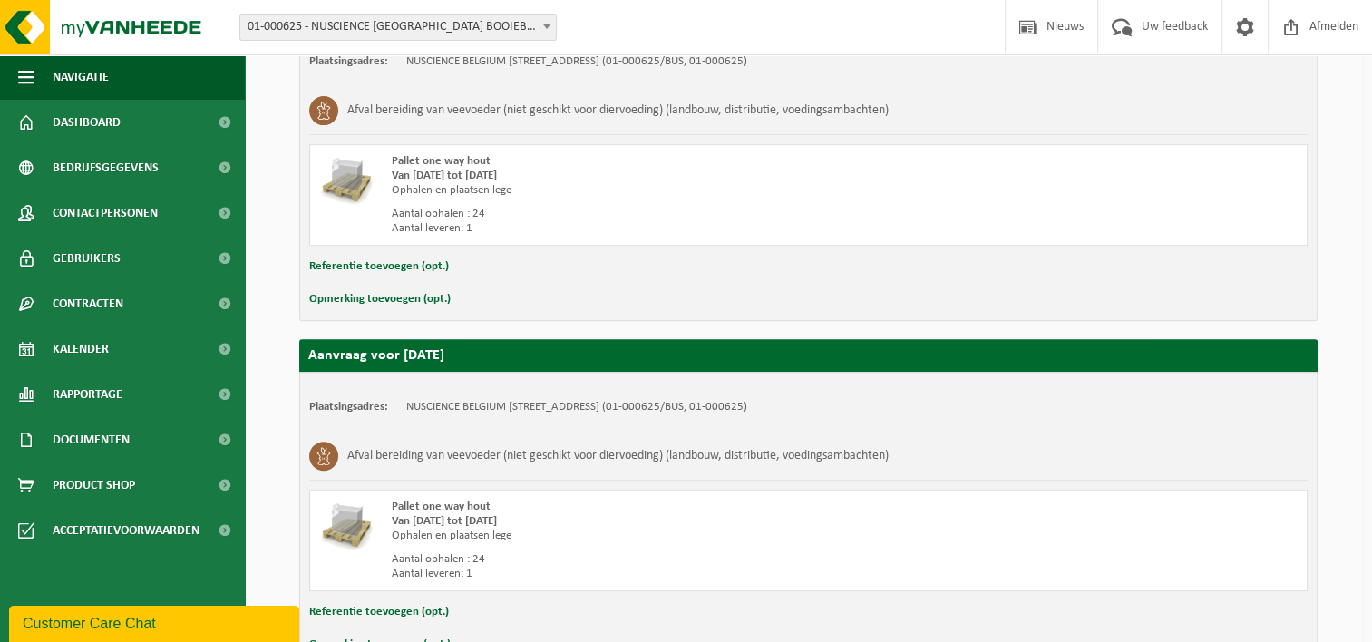
scroll to position [838, 0]
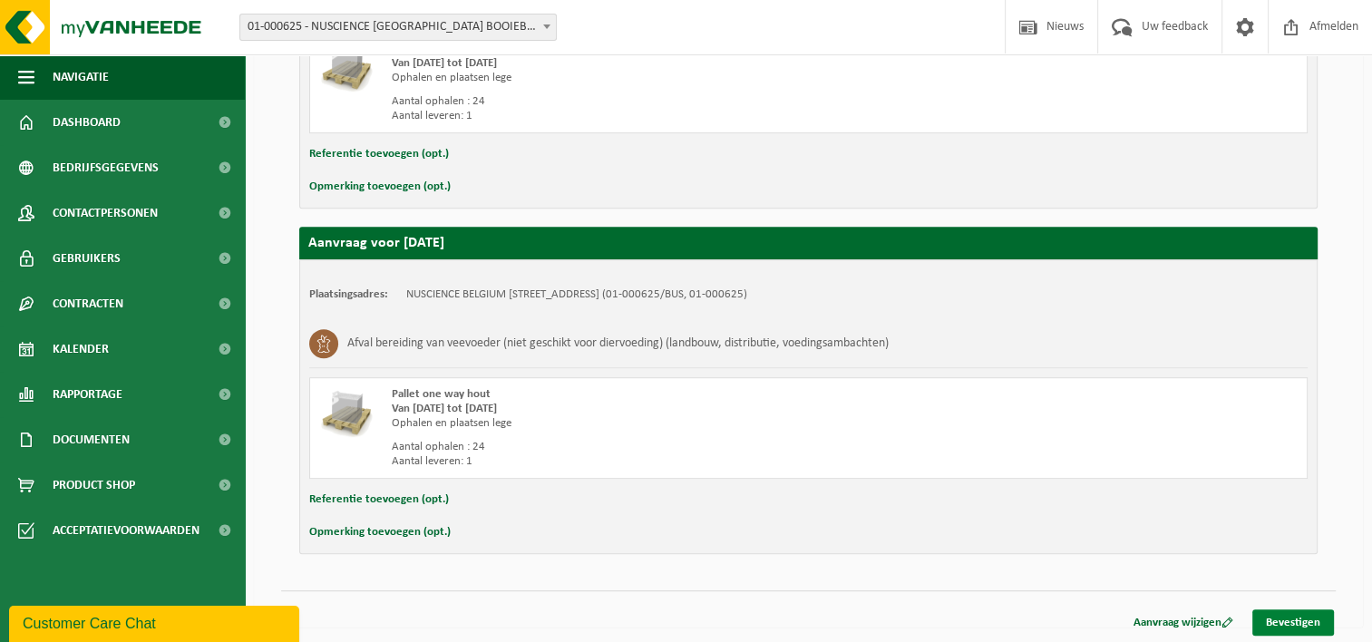
click at [1298, 617] on link "Bevestigen" at bounding box center [1293, 622] width 82 height 26
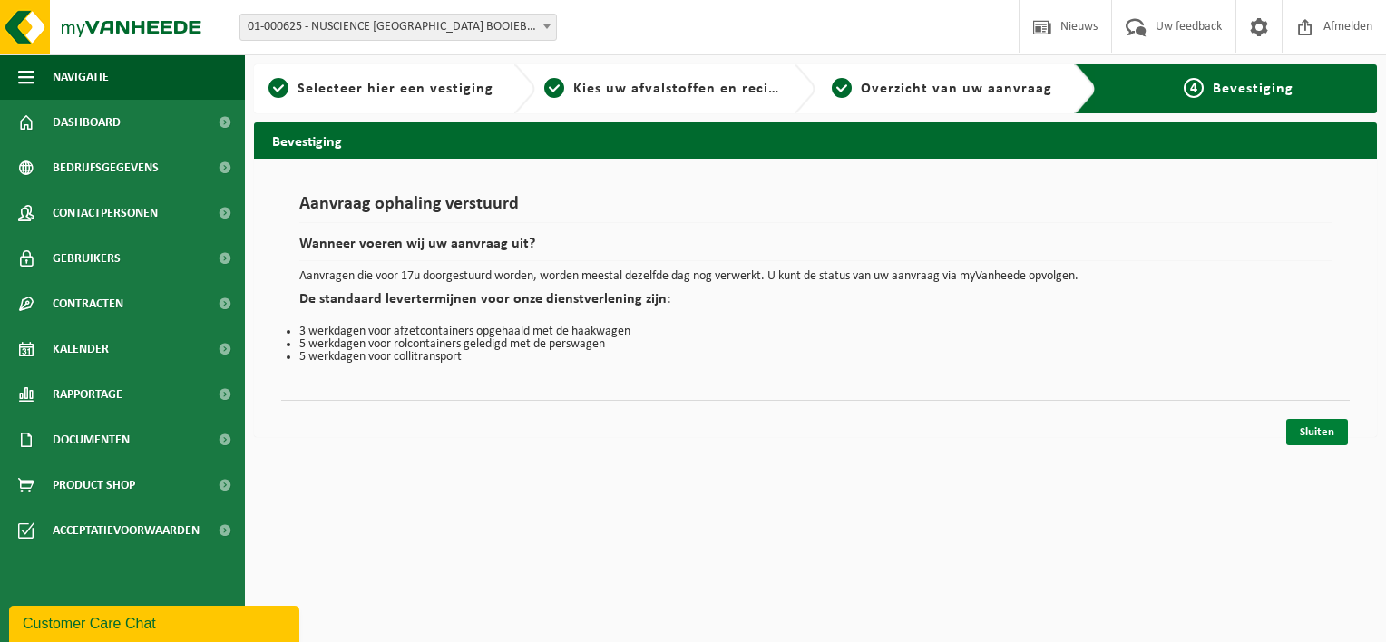
click at [1310, 434] on link "Sluiten" at bounding box center [1317, 432] width 62 height 26
